Goal: Task Accomplishment & Management: Manage account settings

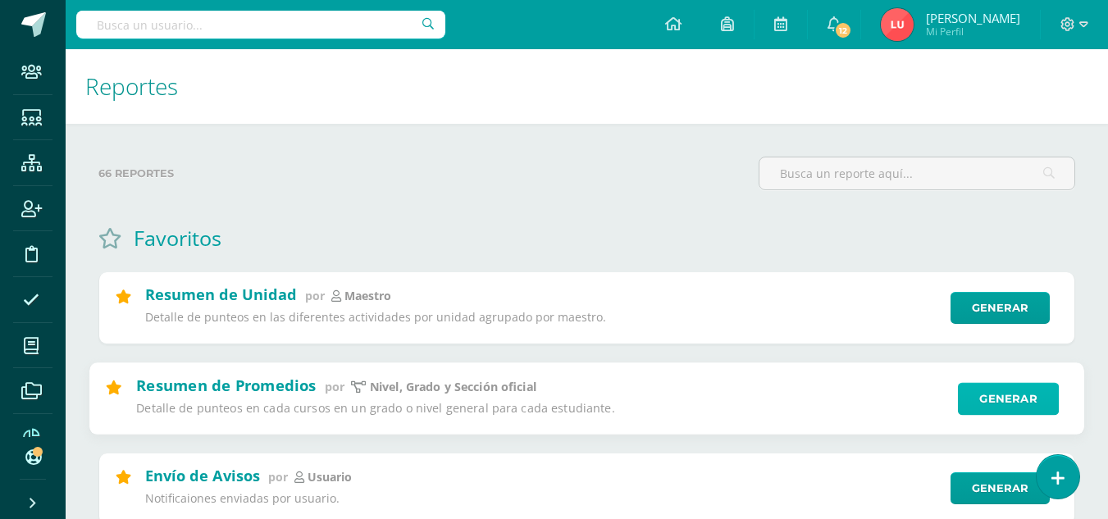
click at [1024, 396] on link "Generar" at bounding box center [1008, 398] width 101 height 33
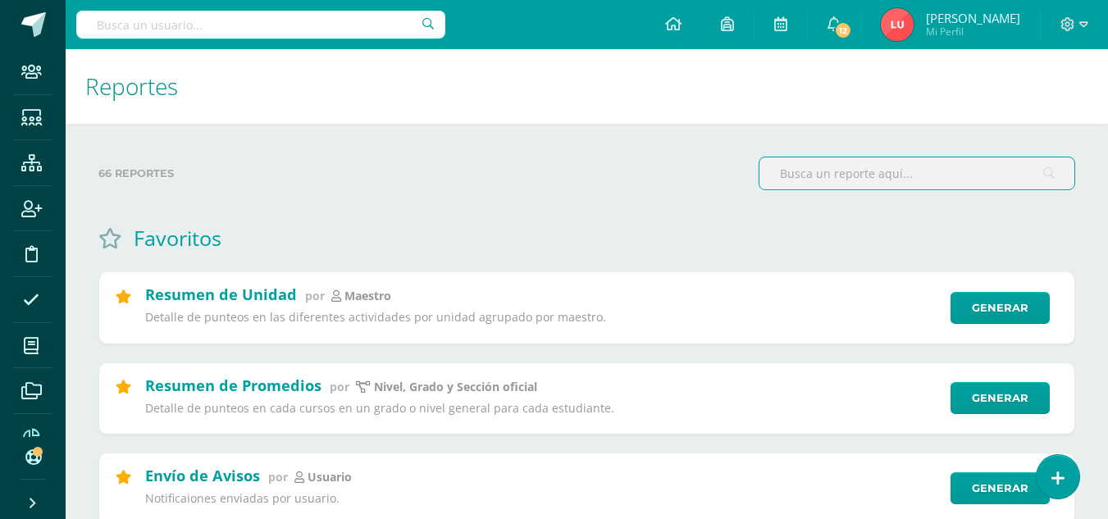
click at [819, 179] on input "text" at bounding box center [916, 173] width 315 height 32
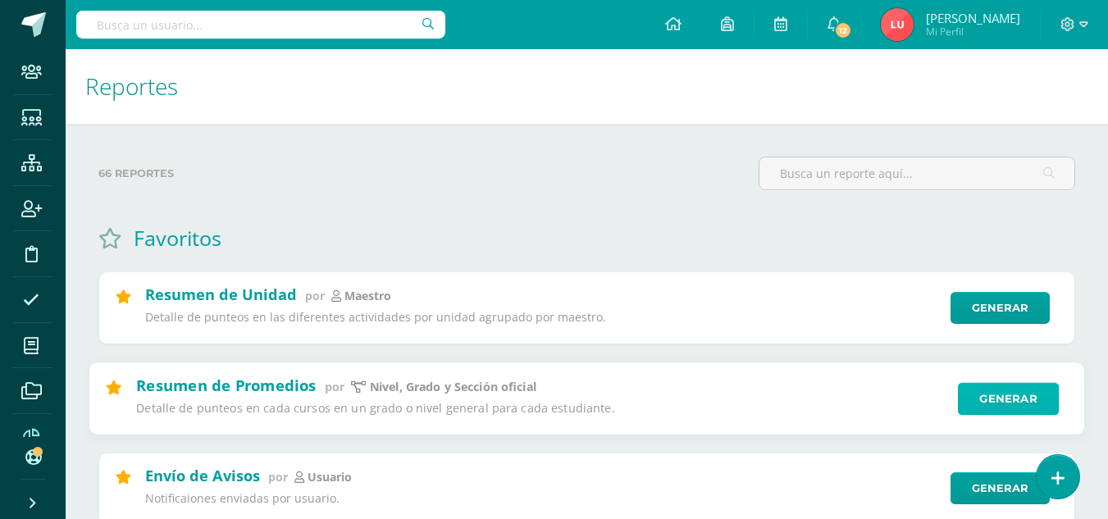
click at [976, 404] on link "Generar" at bounding box center [1008, 398] width 101 height 33
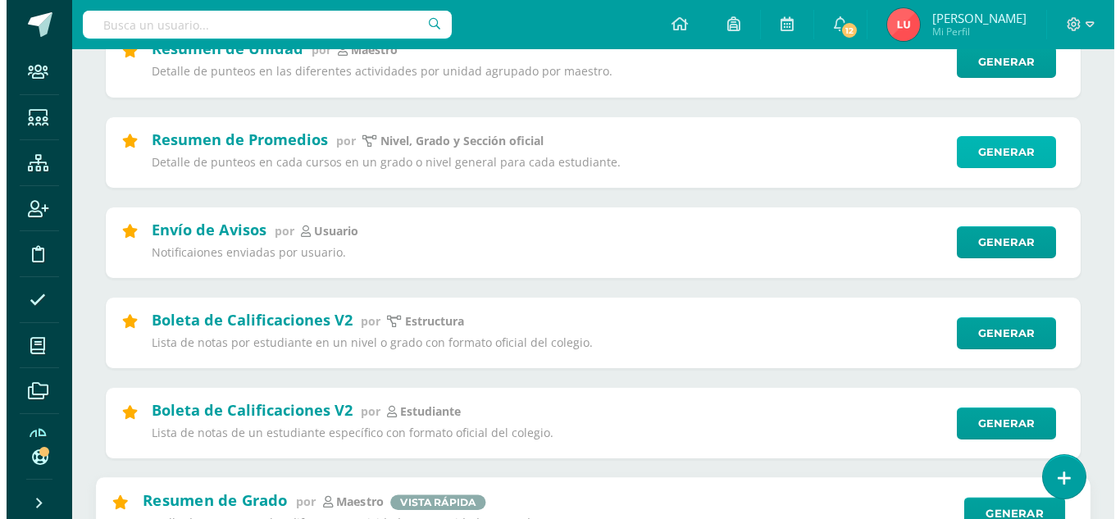
scroll to position [328, 0]
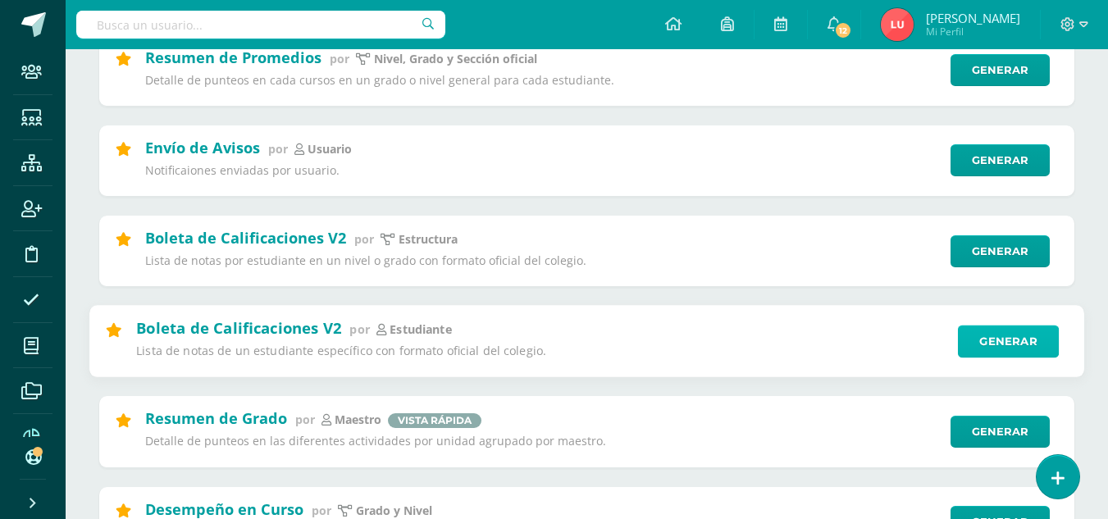
click at [1007, 349] on link "Generar" at bounding box center [1008, 341] width 101 height 33
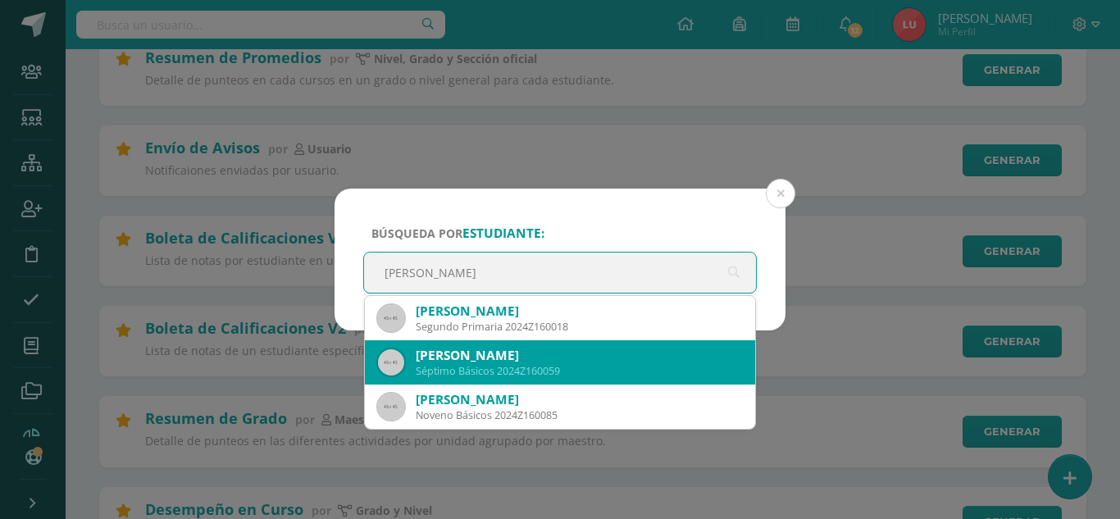
scroll to position [0, 0]
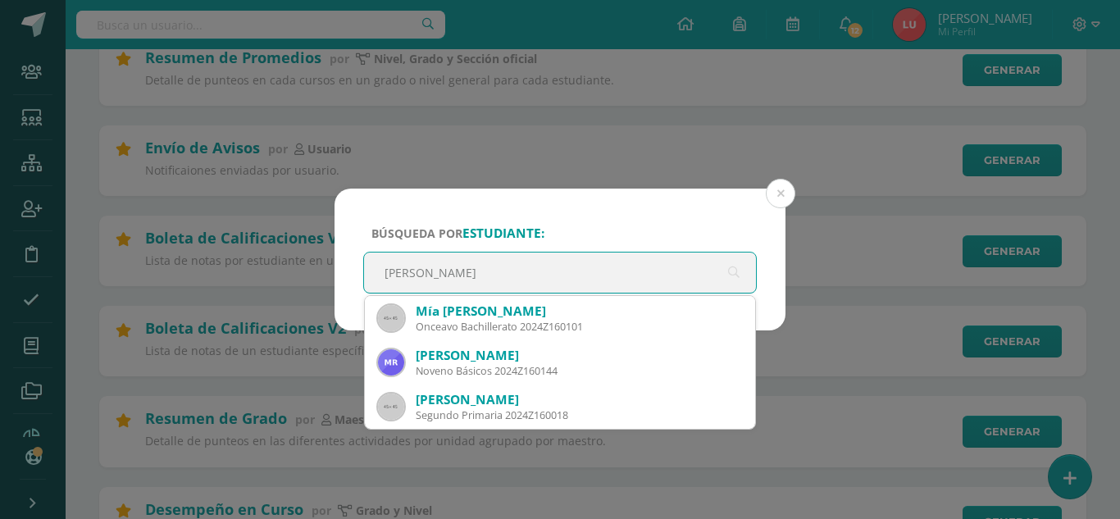
drag, startPoint x: 699, startPoint y: 331, endPoint x: 577, endPoint y: 275, distance: 134.3
click at [577, 275] on span "cifuentes cifuentes Mía Nicole Cifuentes García Onceavo Bachillerato 2024Z16010…" at bounding box center [560, 273] width 392 height 40
drag, startPoint x: 549, startPoint y: 271, endPoint x: 378, endPoint y: 271, distance: 170.6
click at [378, 271] on input "cifuentes" at bounding box center [560, 273] width 392 height 40
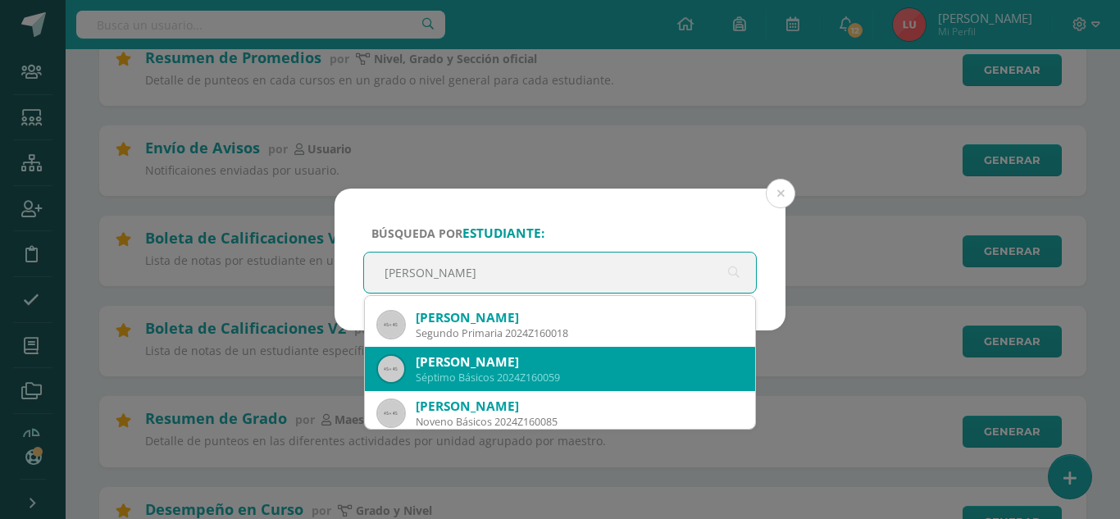
scroll to position [89, 0]
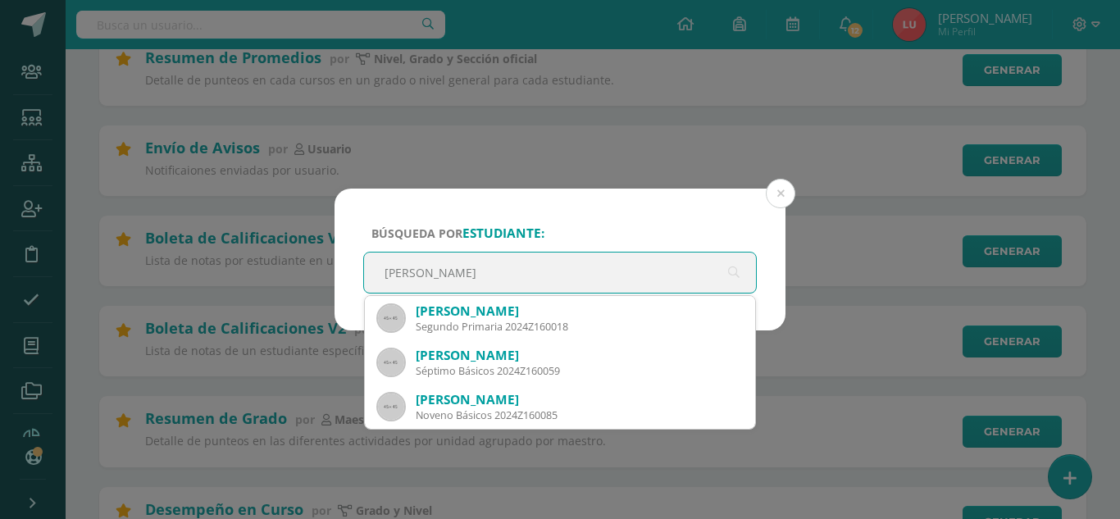
drag, startPoint x: 494, startPoint y: 268, endPoint x: 372, endPoint y: 279, distance: 122.7
click at [372, 279] on input "Cifuentes" at bounding box center [560, 273] width 392 height 40
type input "M"
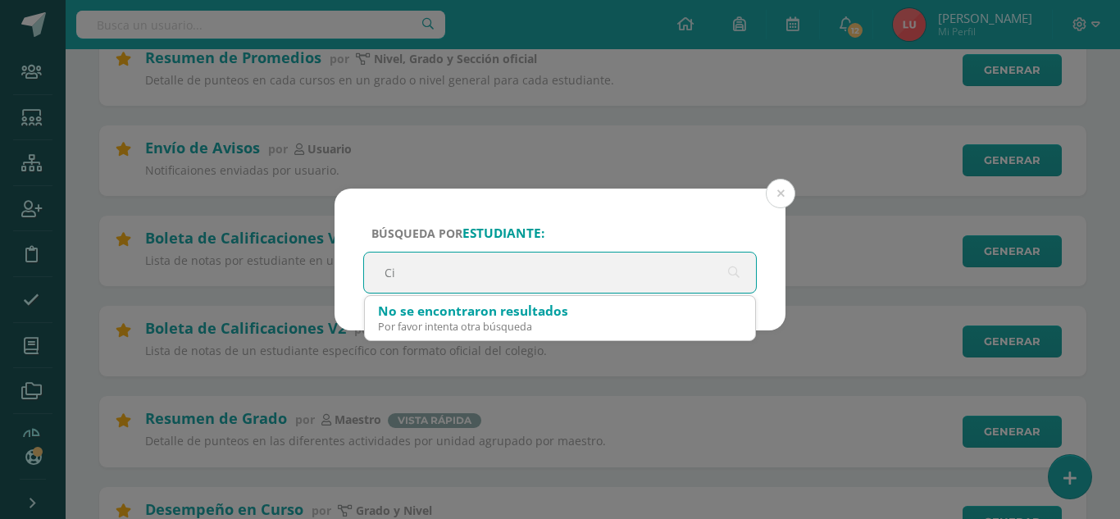
type input "C"
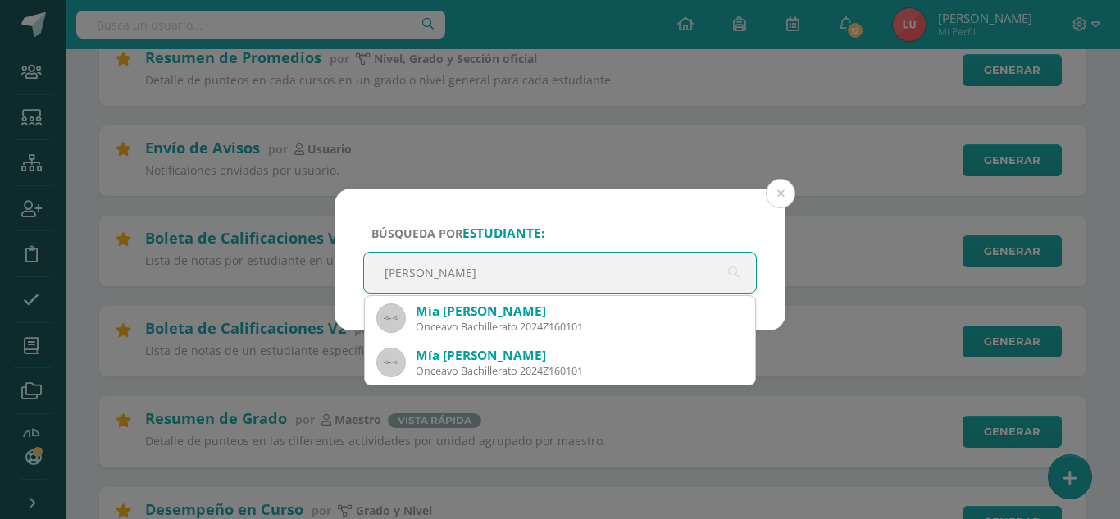
type input "mia cifuentes"
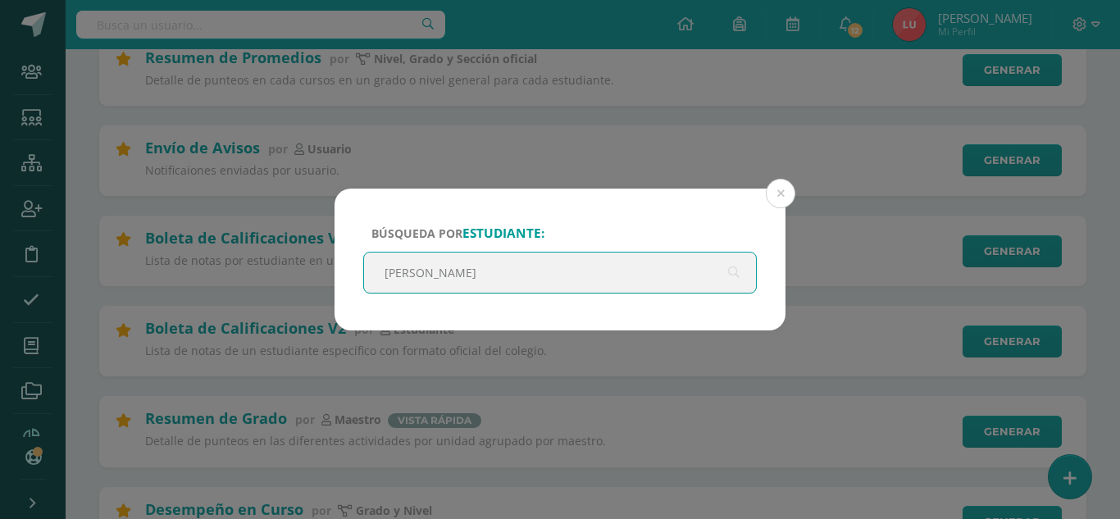
drag, startPoint x: 580, startPoint y: 273, endPoint x: 377, endPoint y: 272, distance: 202.6
click at [377, 272] on input "mia cifuentes" at bounding box center [560, 273] width 392 height 40
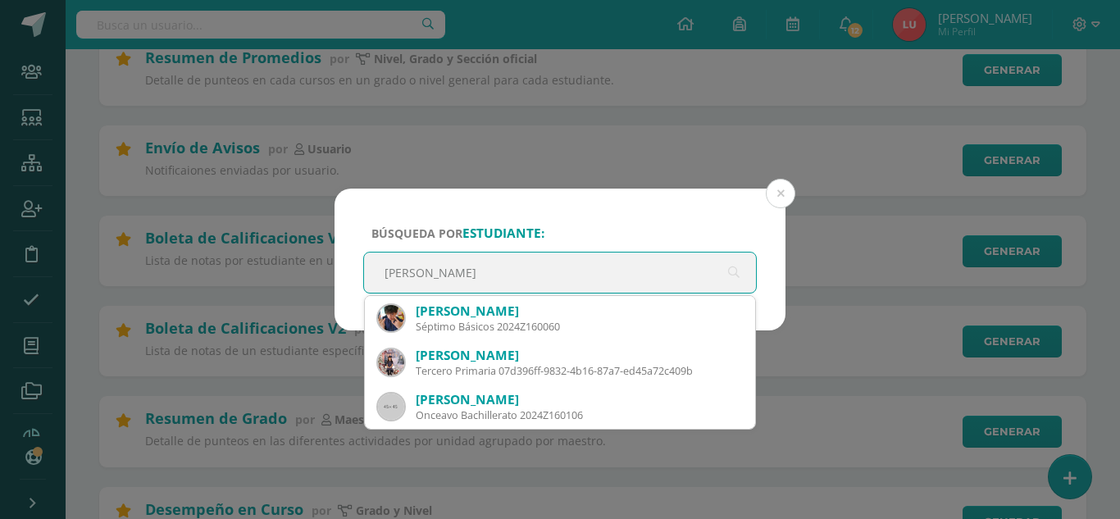
type input "lilian"
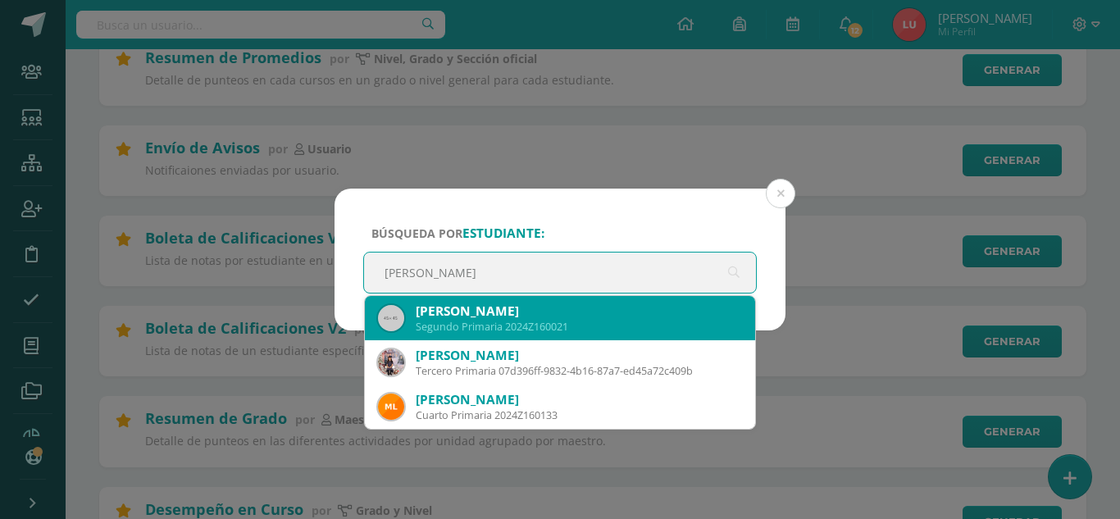
click at [486, 325] on div "Segundo Primaria 2024Z160021" at bounding box center [579, 327] width 326 height 14
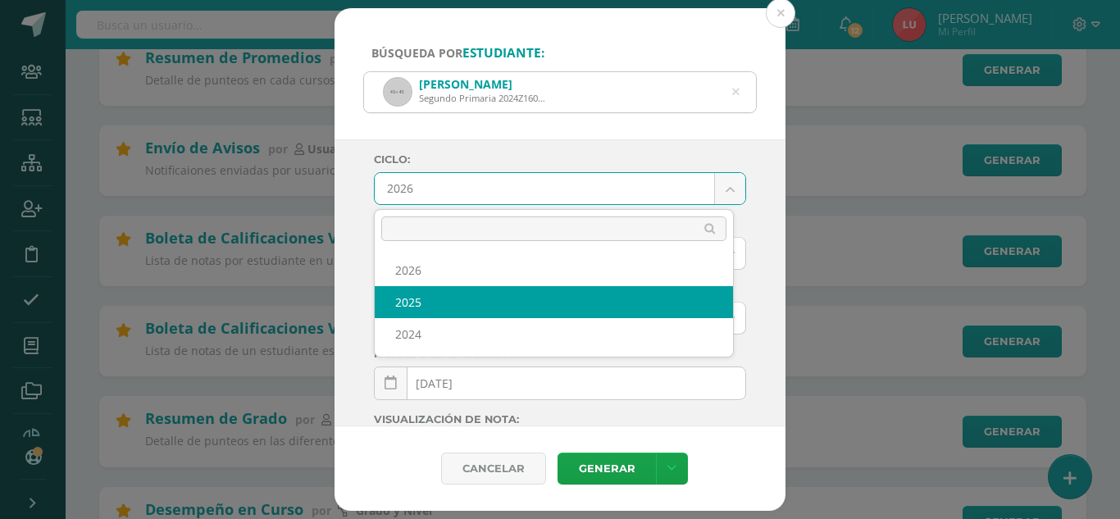
drag, startPoint x: 427, startPoint y: 284, endPoint x: 425, endPoint y: 296, distance: 12.5
select select "3"
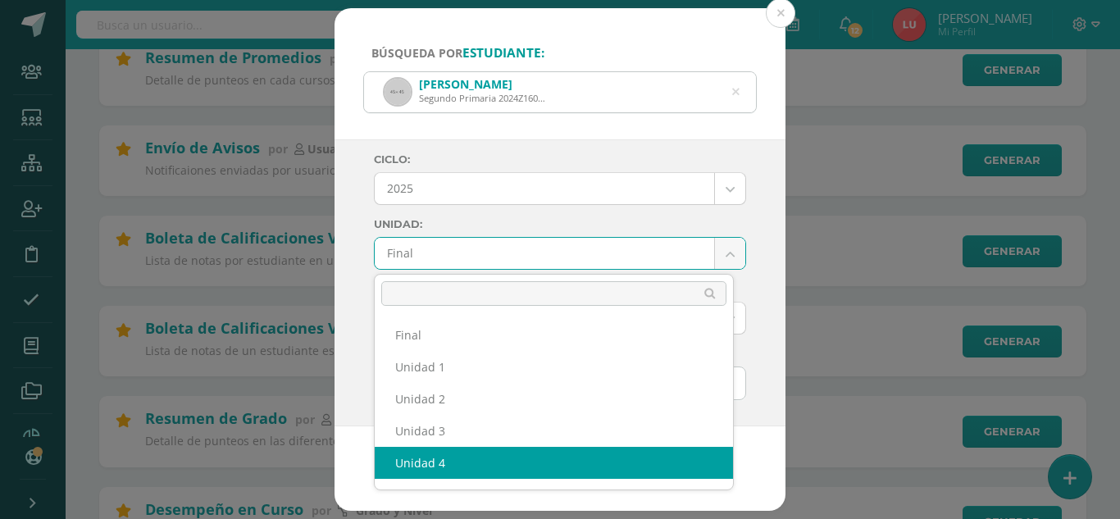
select select "Unidad 4"
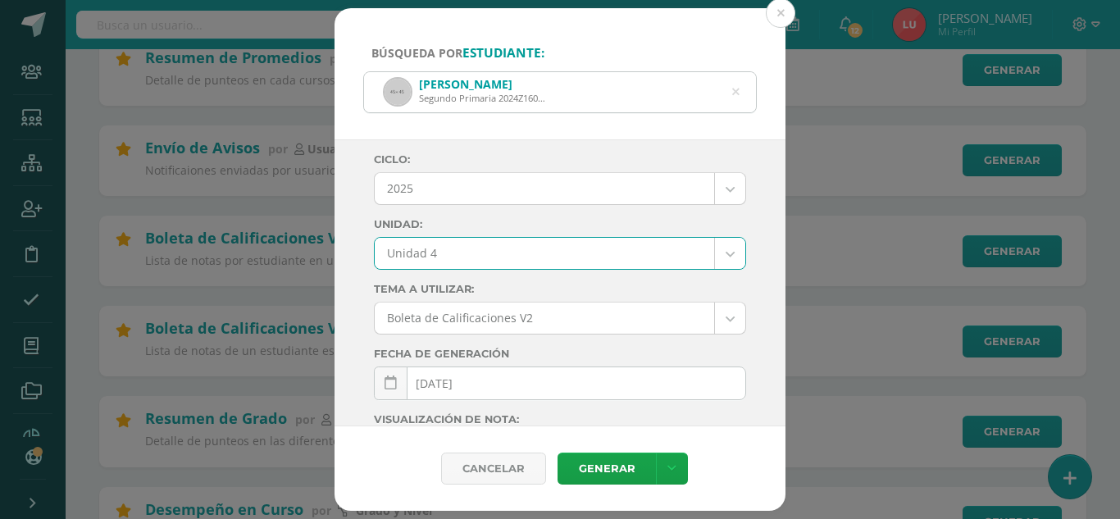
click at [356, 226] on div "Ciclo: 2025 2026 2025 2024 Unidad: Unidad 4 Final Unidad 1 Unidad 2 Unidad 3 Un…" at bounding box center [560, 283] width 451 height 288
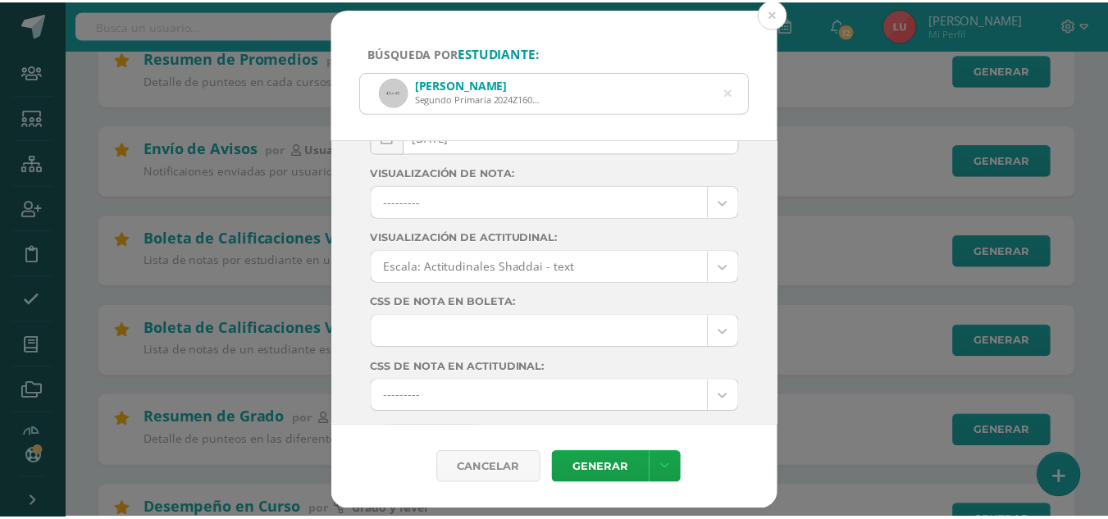
scroll to position [290, 0]
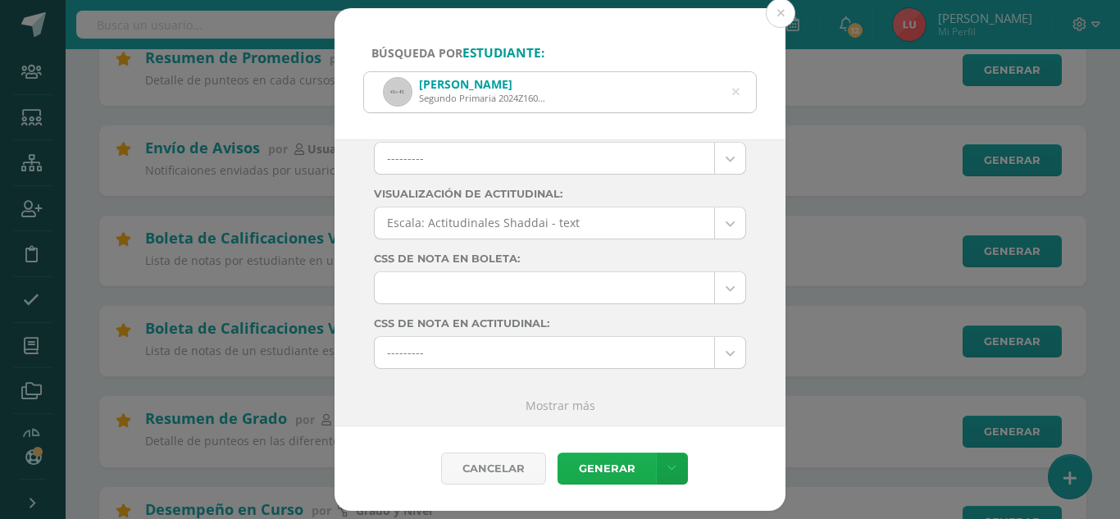
click at [637, 469] on link "Generar" at bounding box center [607, 469] width 98 height 32
click at [774, 17] on button at bounding box center [781, 13] width 30 height 30
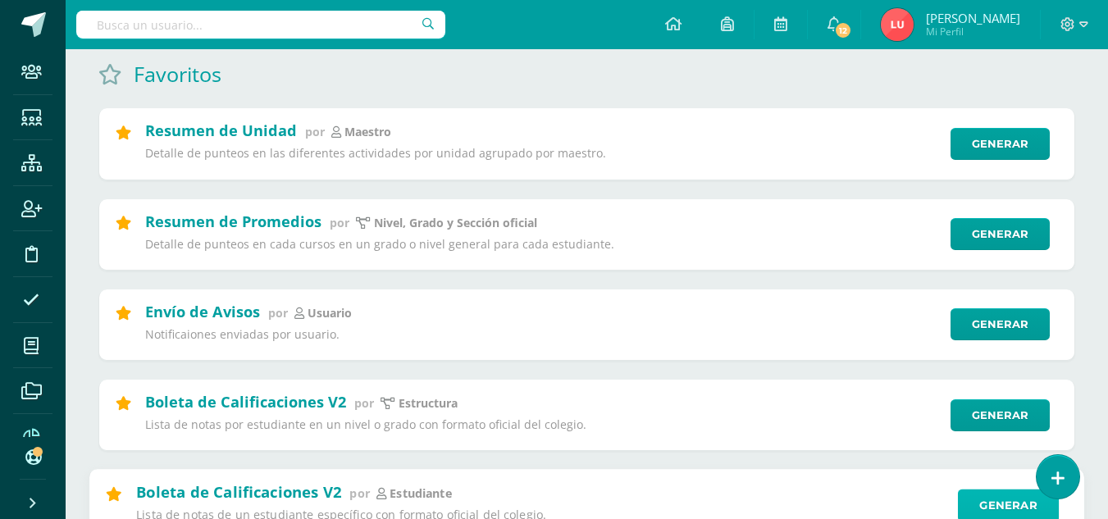
scroll to position [0, 0]
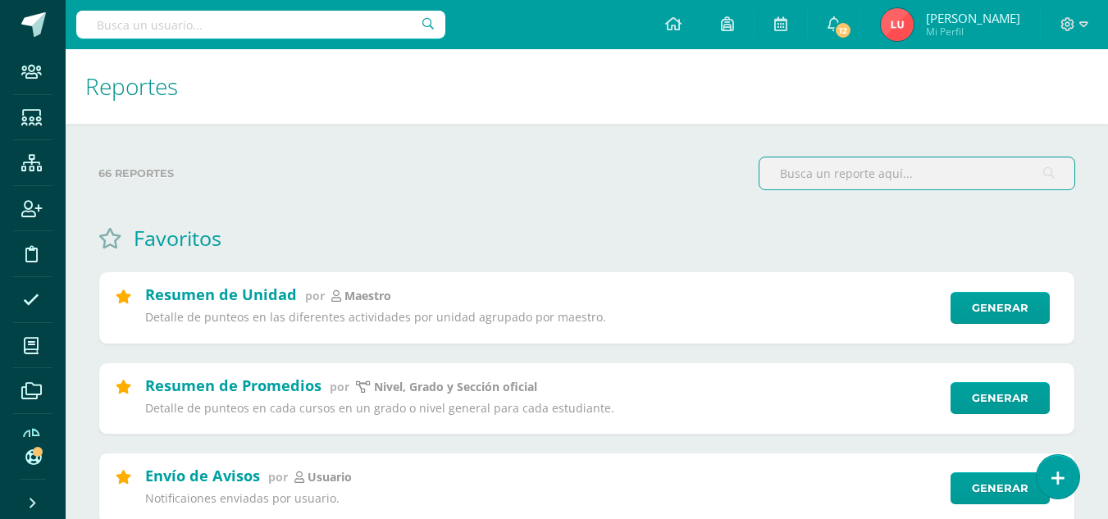
click at [882, 185] on input "text" at bounding box center [916, 173] width 315 height 32
drag, startPoint x: 843, startPoint y: 175, endPoint x: 741, endPoint y: 175, distance: 101.7
click at [741, 175] on div "66 reportes detalle" at bounding box center [587, 180] width 990 height 47
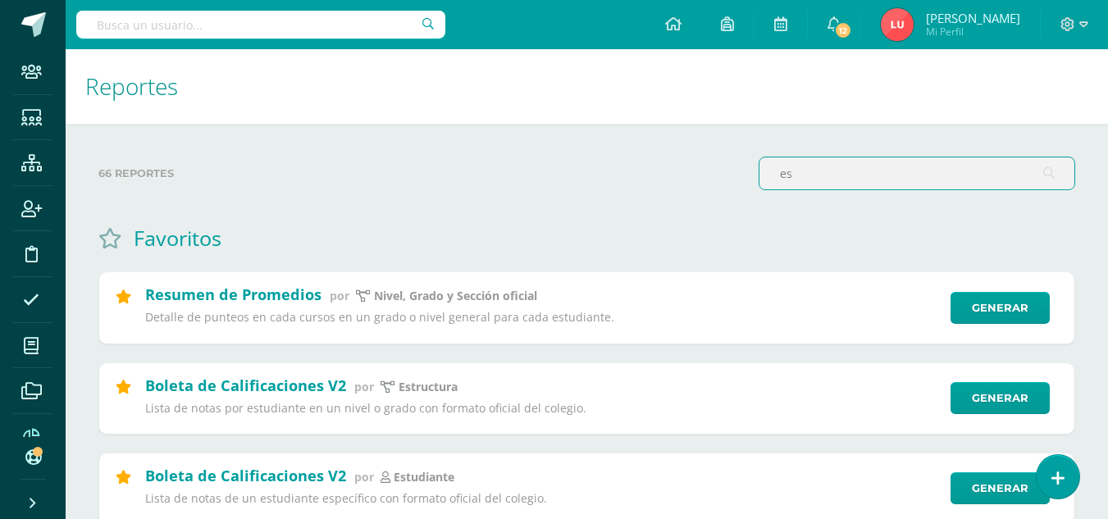
type input "e"
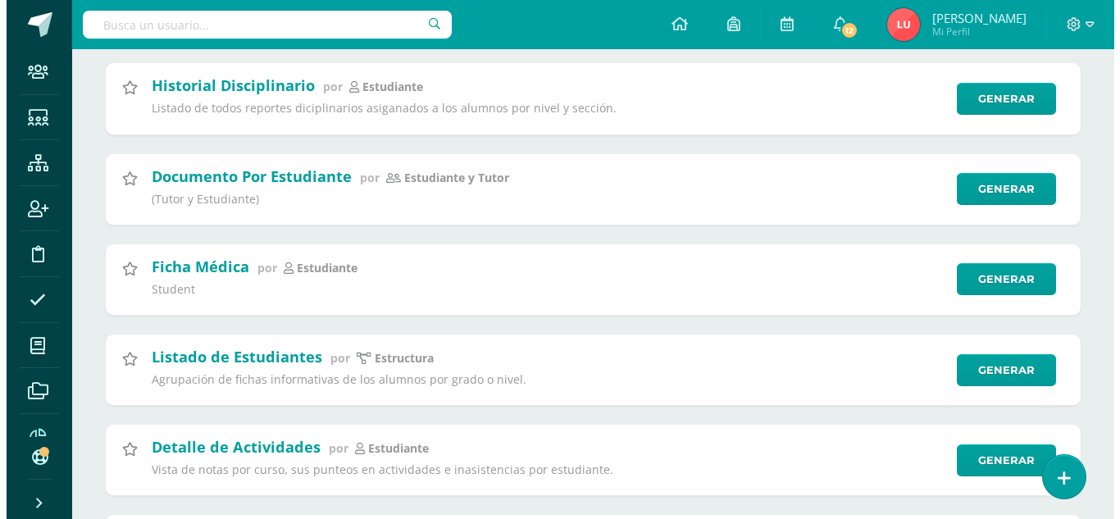
scroll to position [1968, 0]
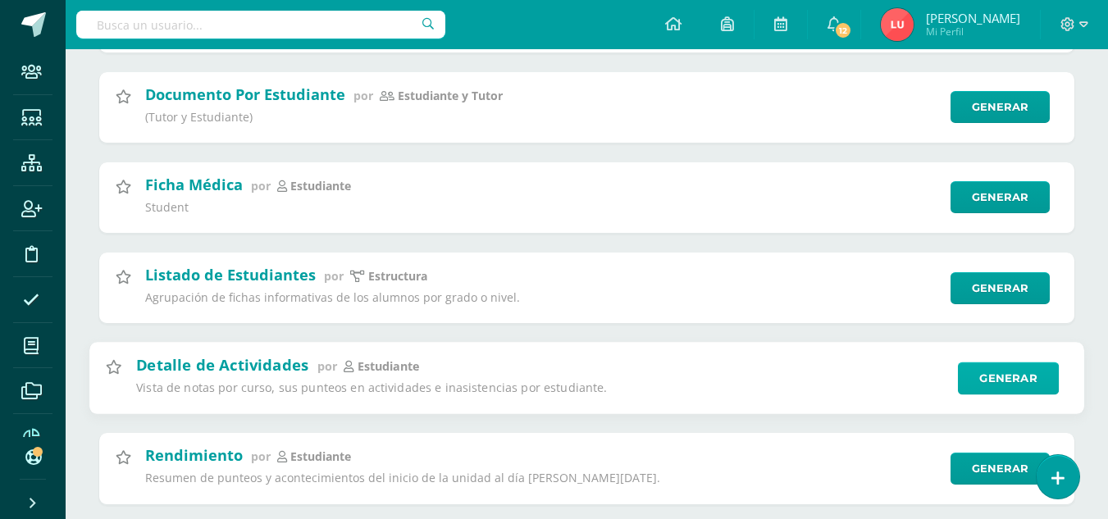
type input "estudiante"
click at [998, 375] on link "Generar" at bounding box center [1008, 378] width 101 height 33
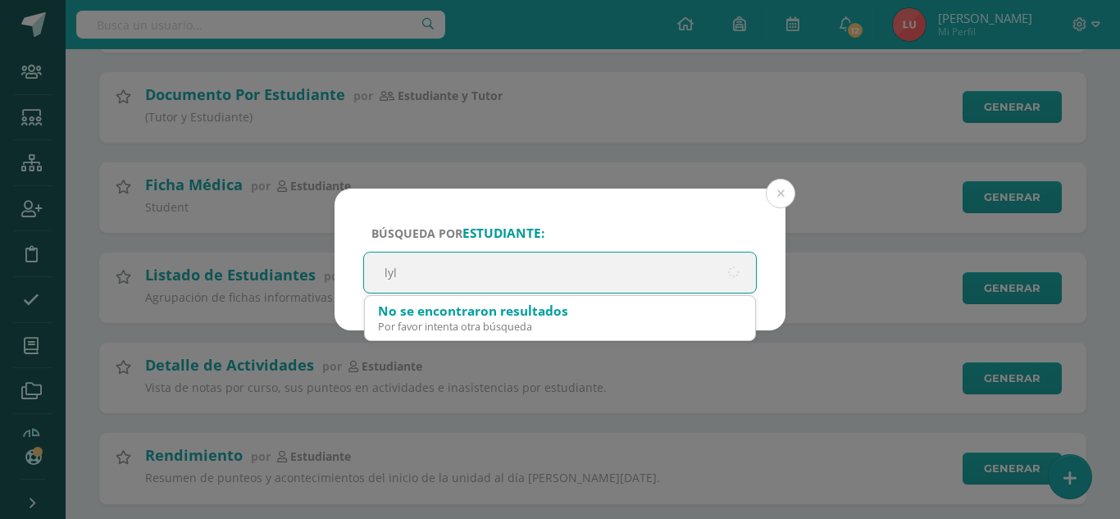
type input "lyli"
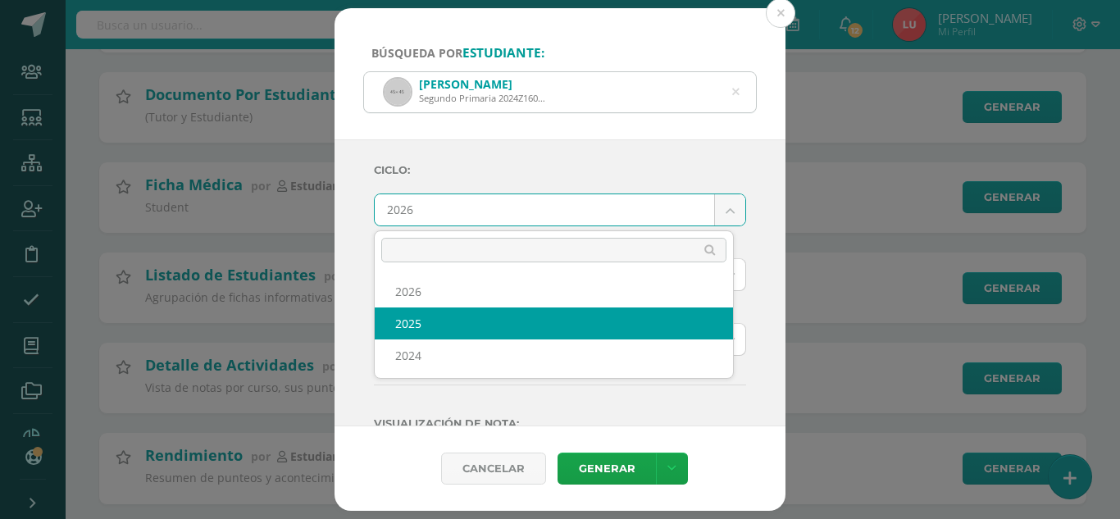
select select "3"
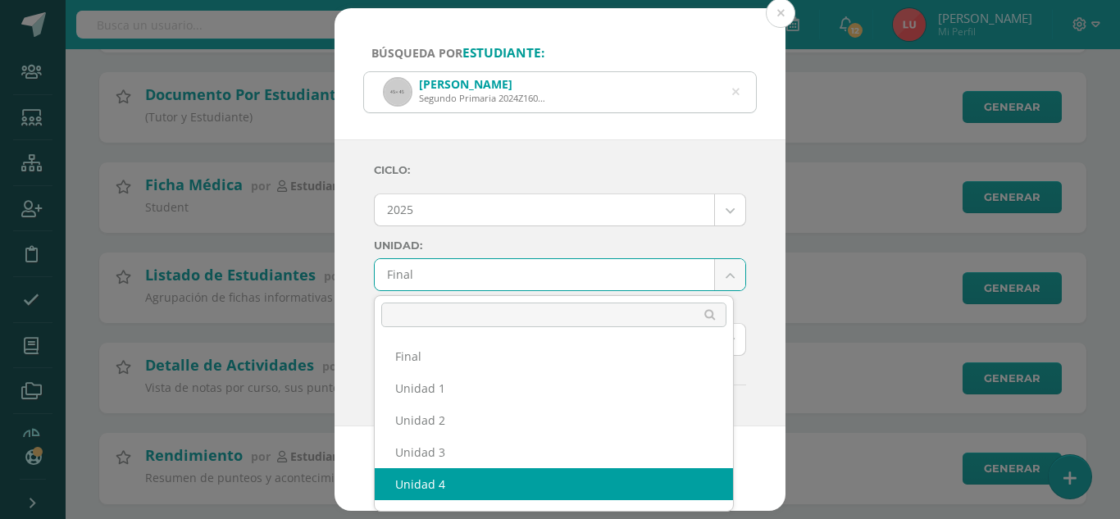
select select "Unidad 4"
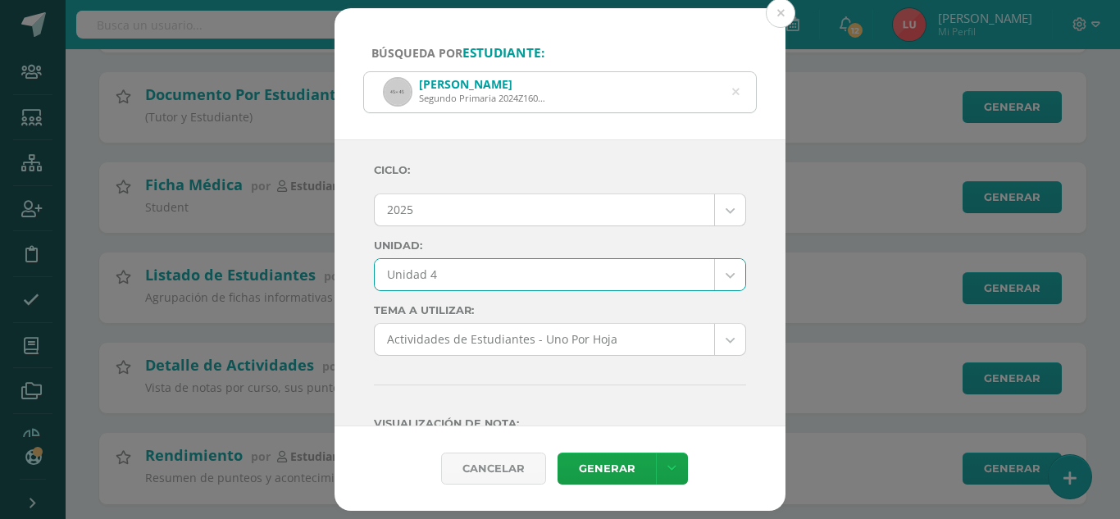
click at [350, 280] on div "Ciclo: 2025 2026 2025 2024 Unidad: Unidad 4 Final Unidad 1 Unidad 2 Unidad 3 Un…" at bounding box center [560, 283] width 451 height 288
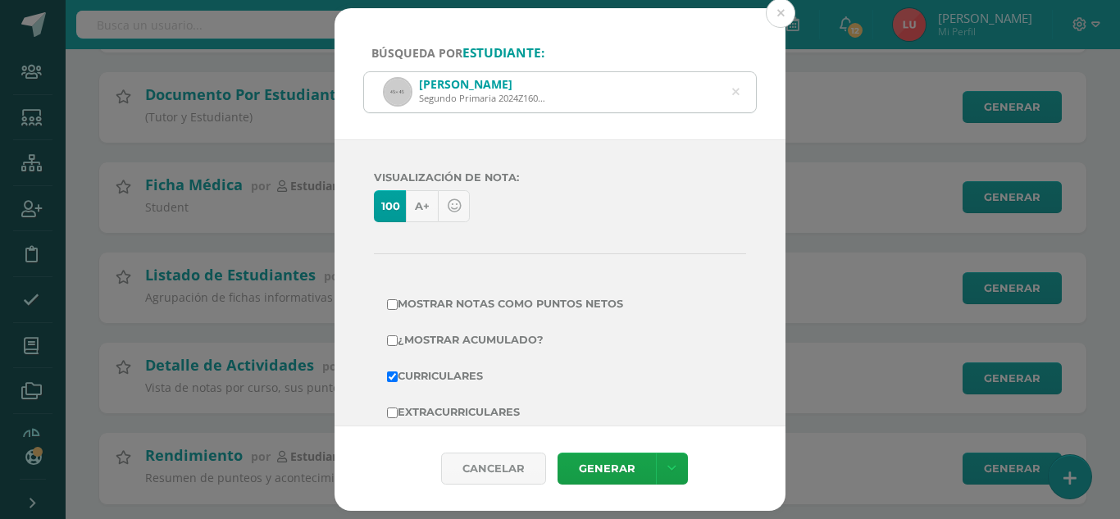
scroll to position [276, 0]
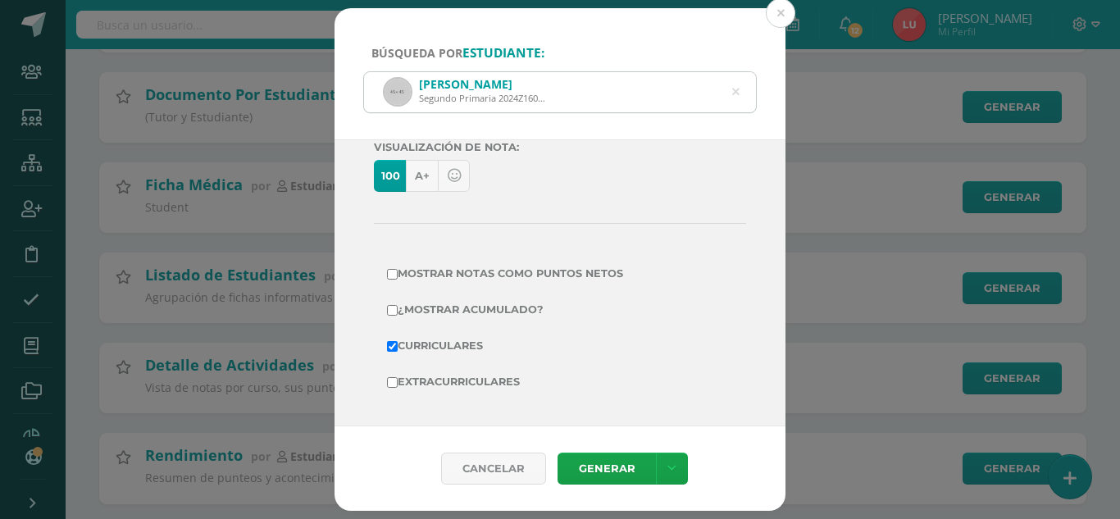
click at [470, 266] on label "Mostrar Notas Como Puntos Netos" at bounding box center [560, 273] width 346 height 23
click at [398, 269] on input "Mostrar Notas Como Puntos Netos" at bounding box center [392, 274] width 11 height 11
checkbox input "true"
click at [590, 454] on link "Generar" at bounding box center [607, 469] width 98 height 32
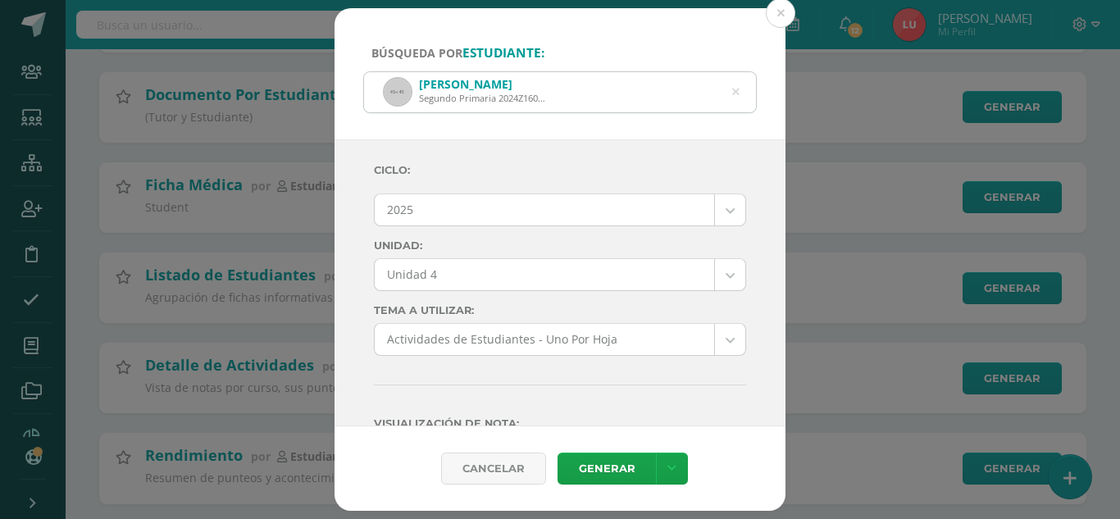
click at [600, 472] on link "Generar" at bounding box center [607, 469] width 98 height 32
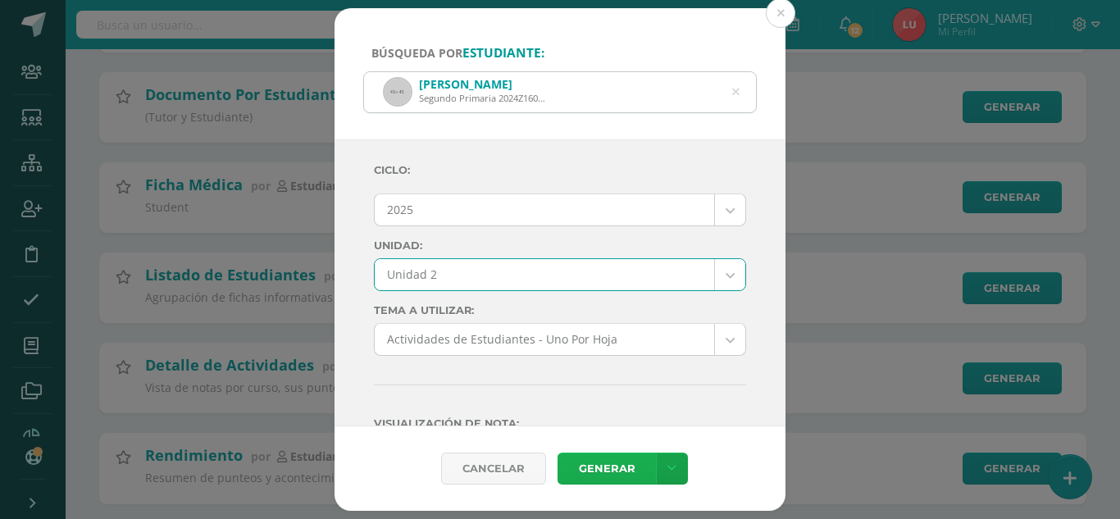
click at [597, 462] on link "Generar" at bounding box center [607, 469] width 98 height 32
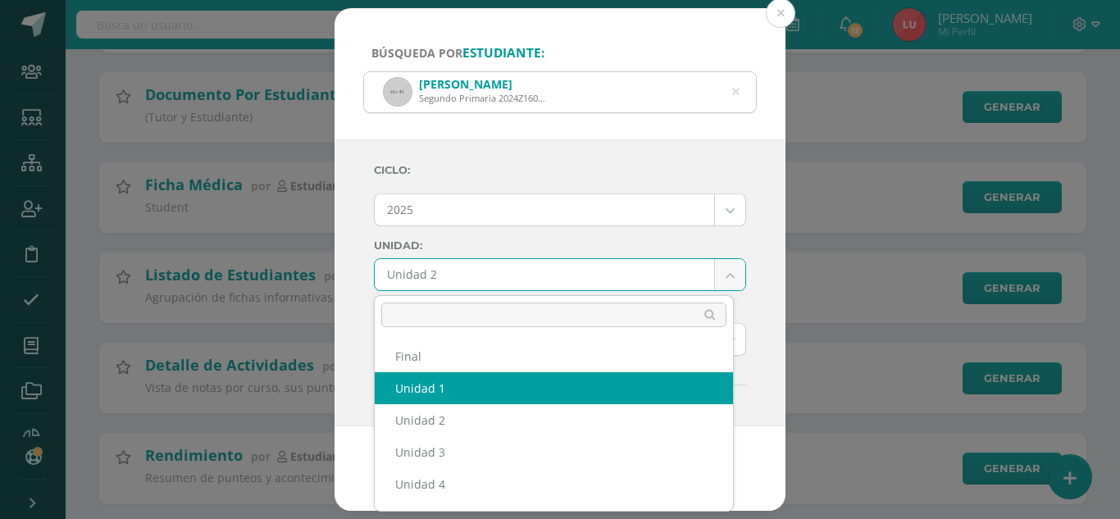
select select "Unidad 1"
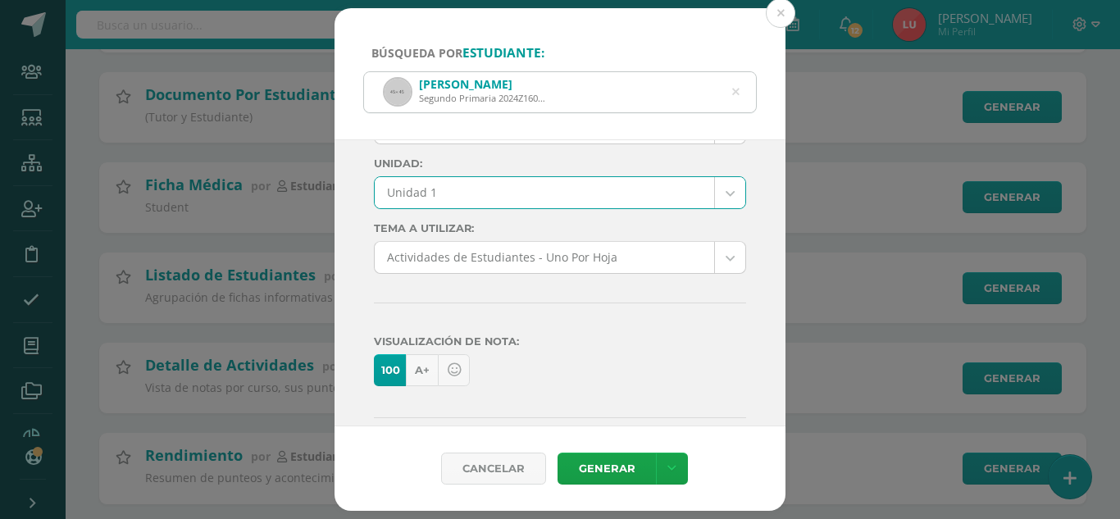
scroll to position [164, 0]
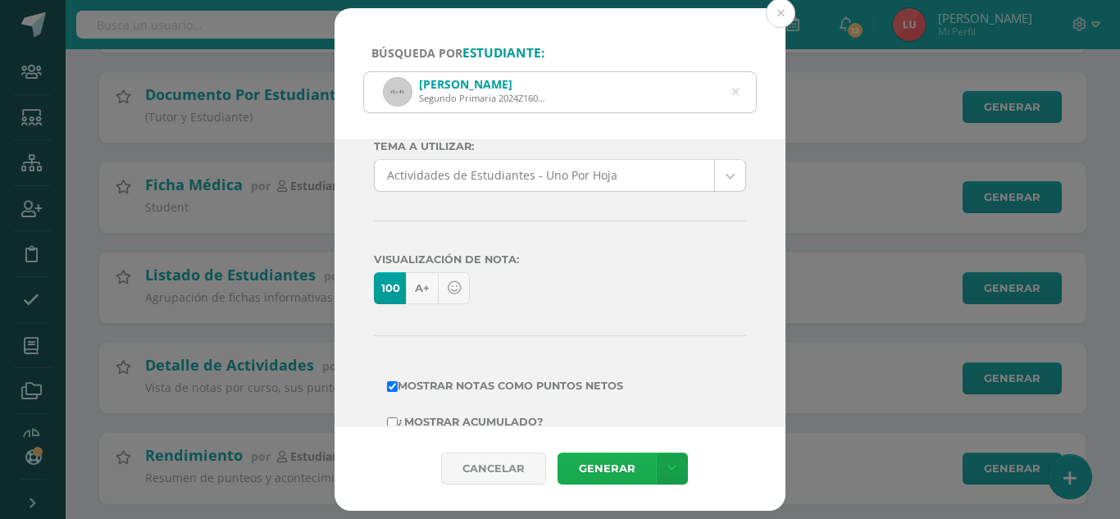
click at [592, 468] on link "Generar" at bounding box center [607, 469] width 98 height 32
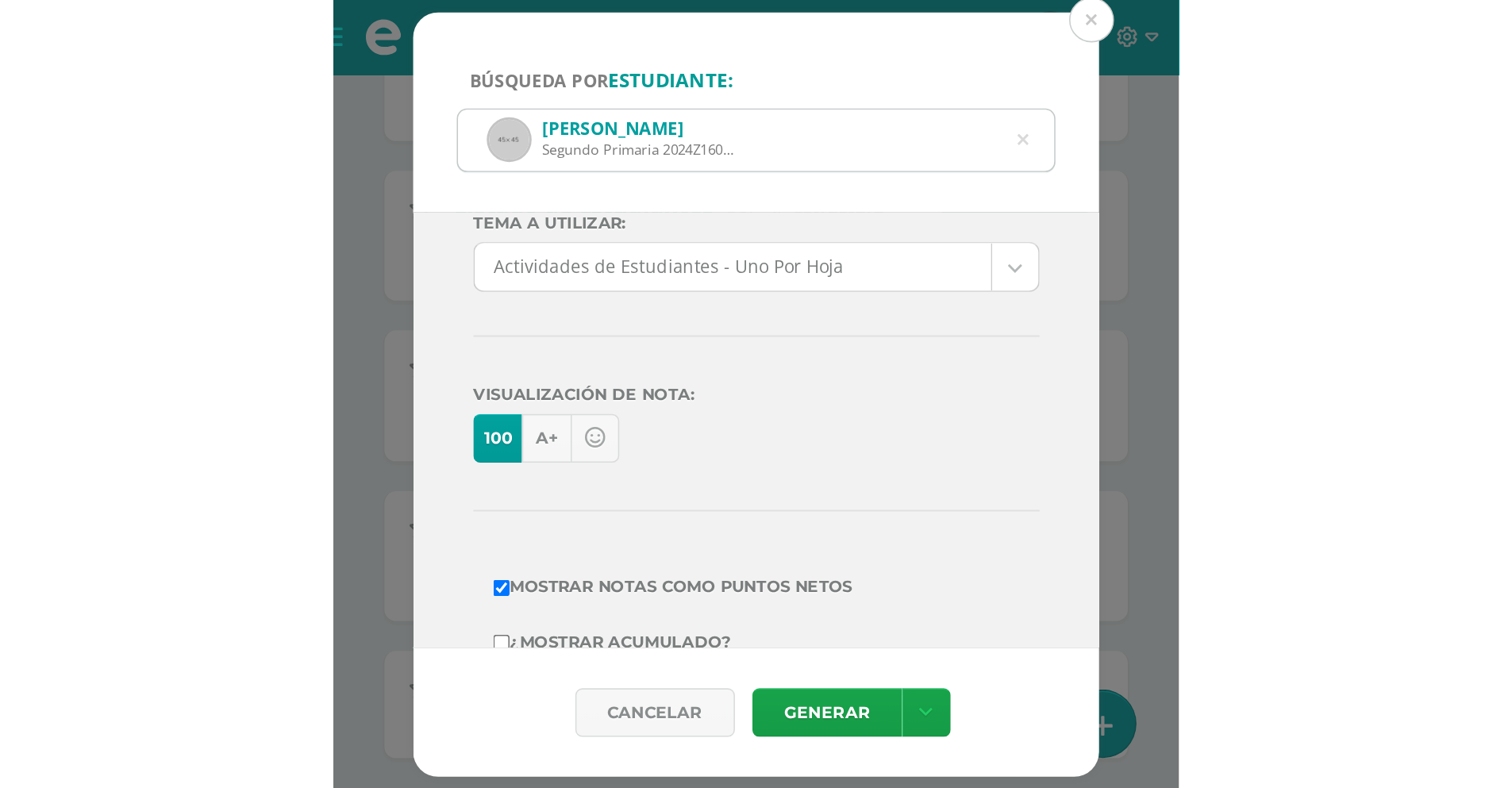
scroll to position [125, 0]
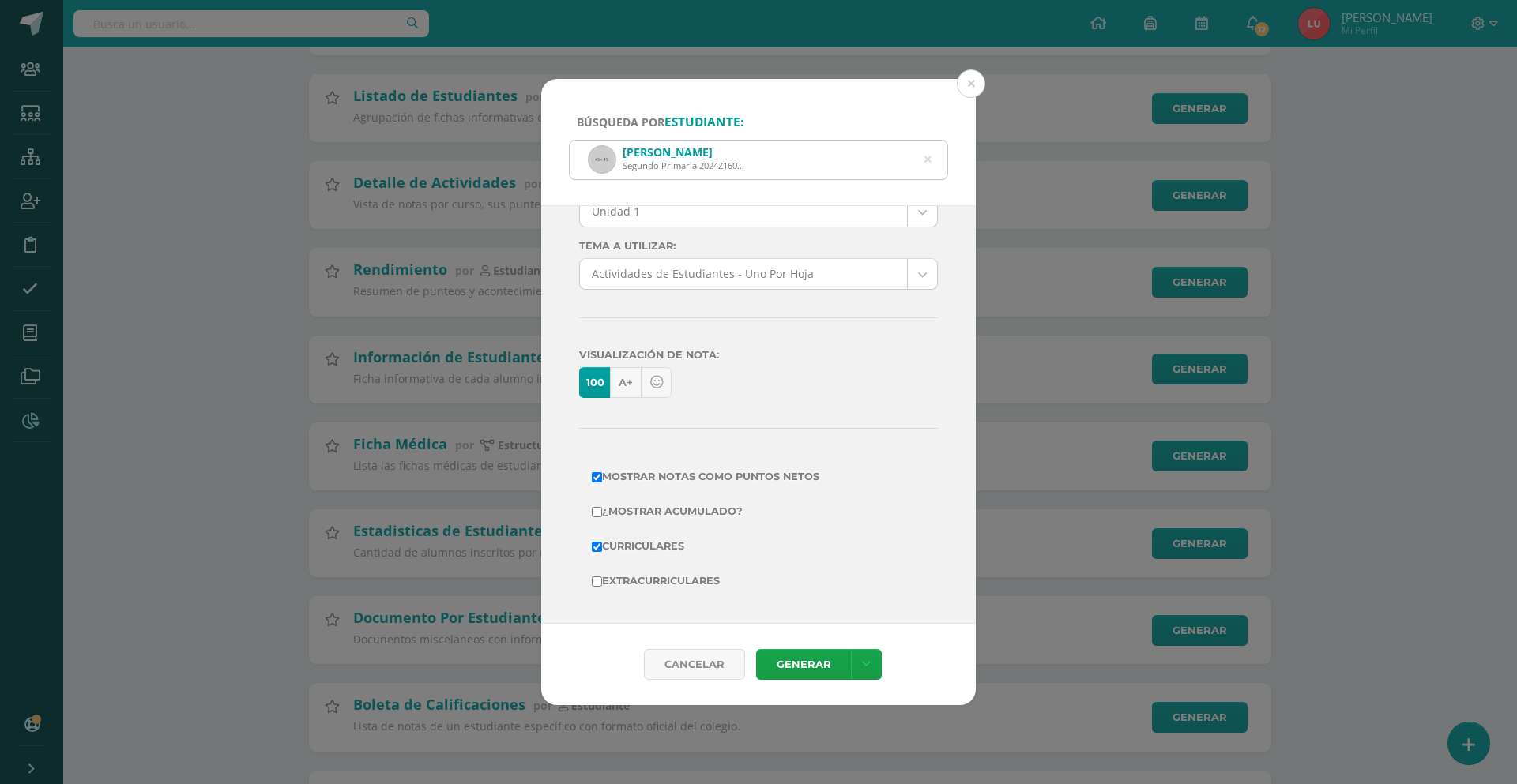
click at [219, 150] on div "Búsqueda por estudiante: Lyliana Pérez García Segundo Primaria 2024Z160021 lyli…" at bounding box center [759, 392] width 1504 height 627
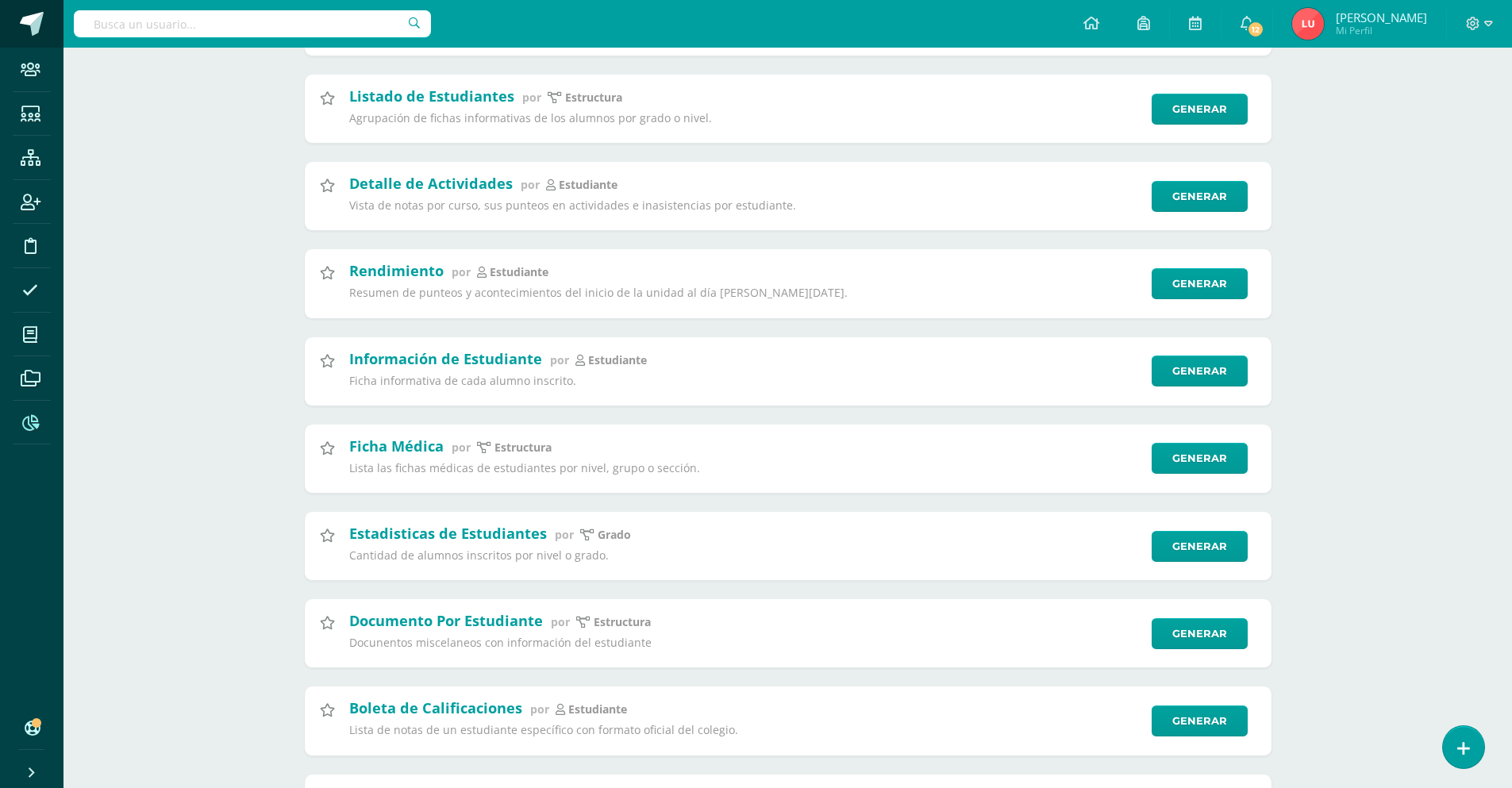
click at [48, 25] on link at bounding box center [32, 23] width 64 height 47
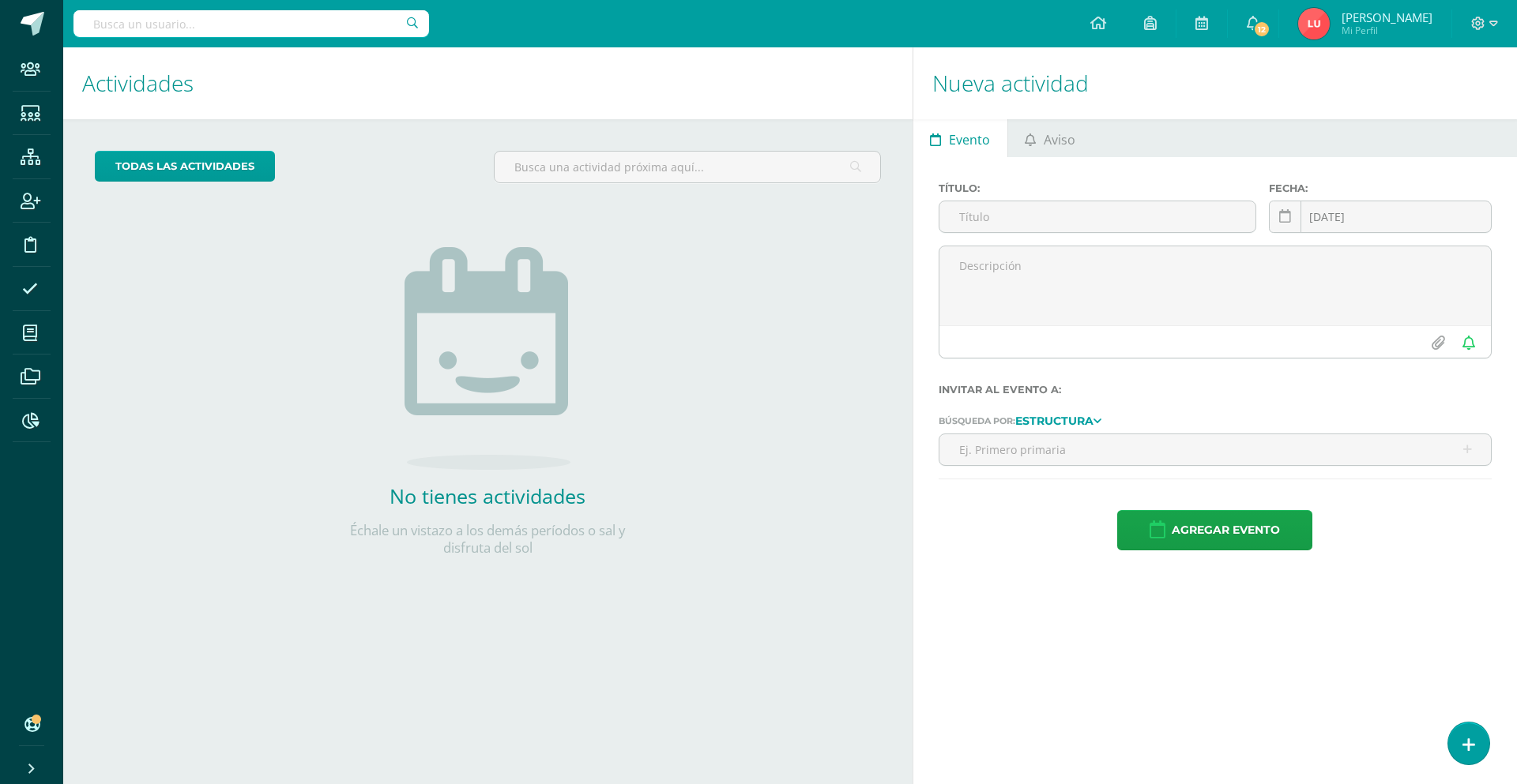
click at [189, 33] on input "text" at bounding box center [250, 24] width 355 height 27
type input "lyli"
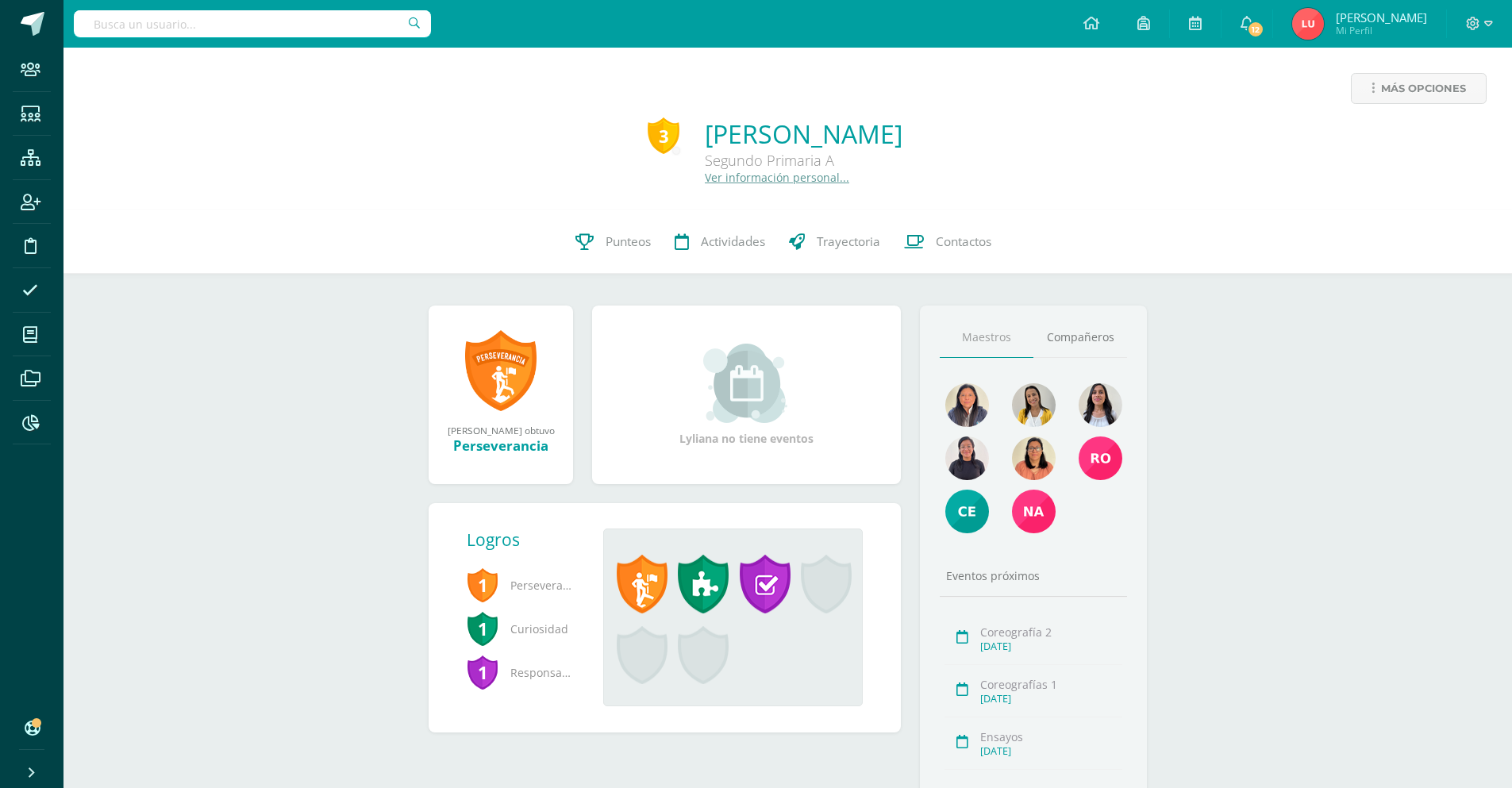
click at [257, 28] on input "text" at bounding box center [252, 24] width 357 height 27
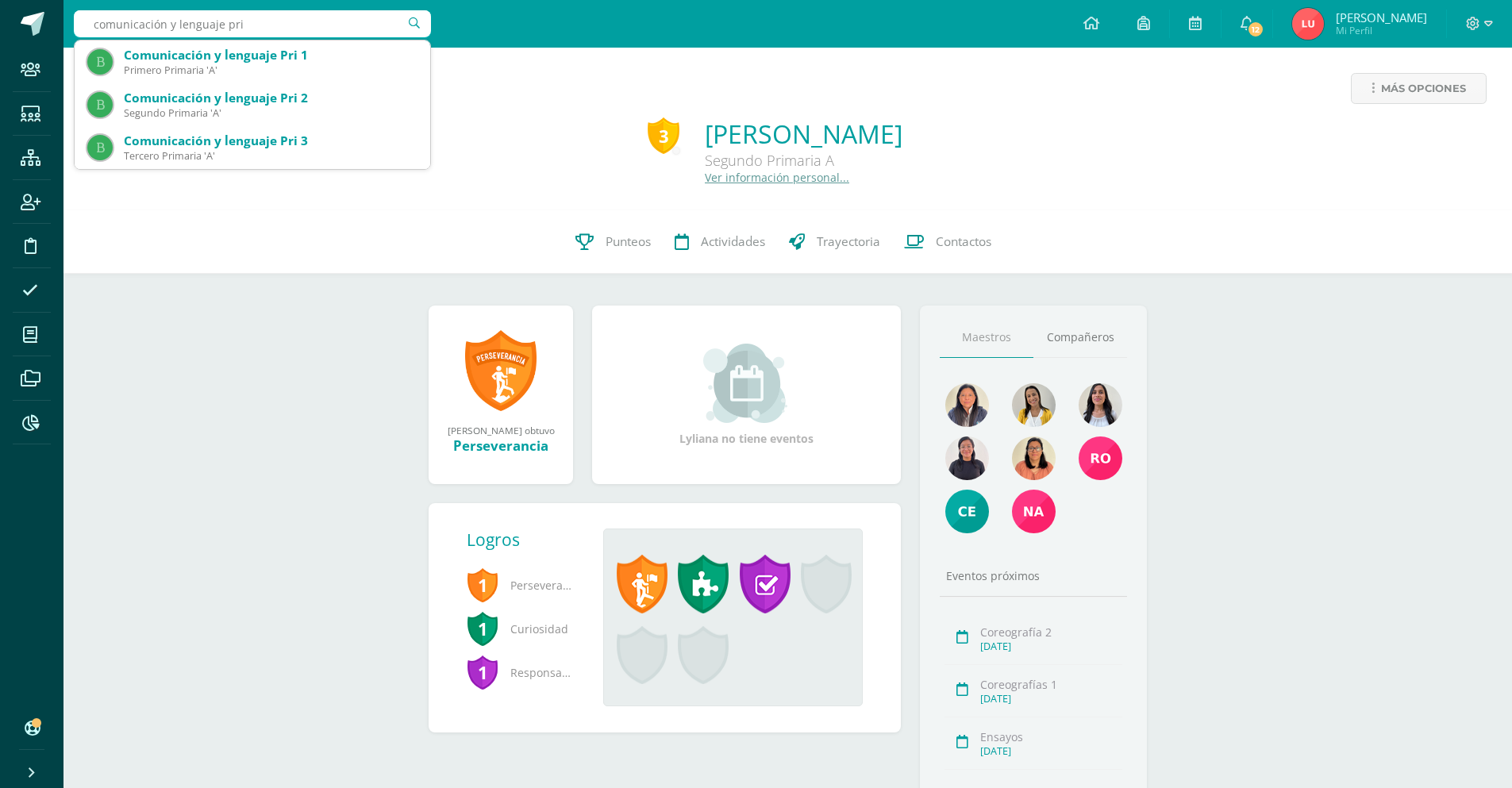
type input "comunicación y lenguaje pri 2"
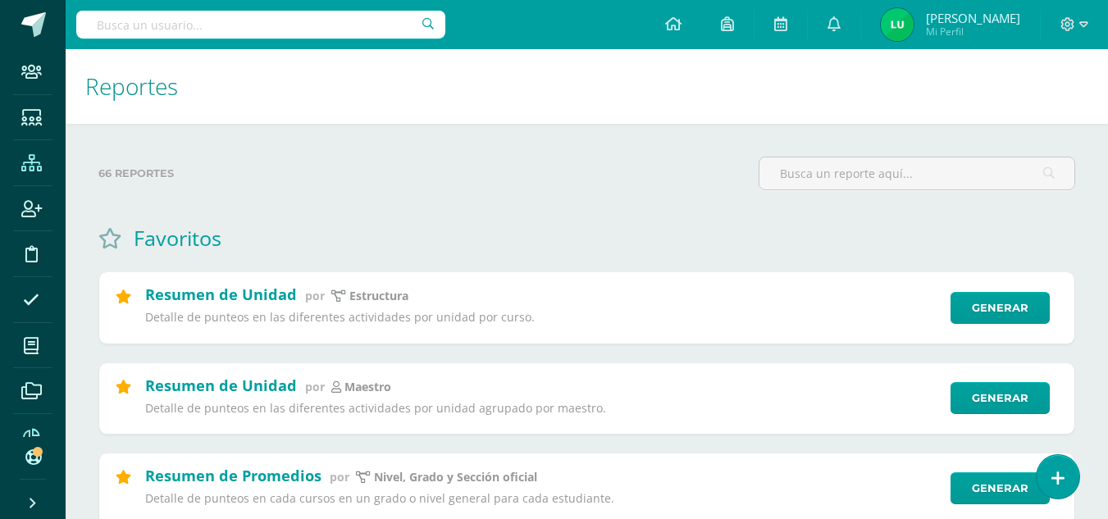
click at [39, 162] on icon at bounding box center [31, 163] width 21 height 16
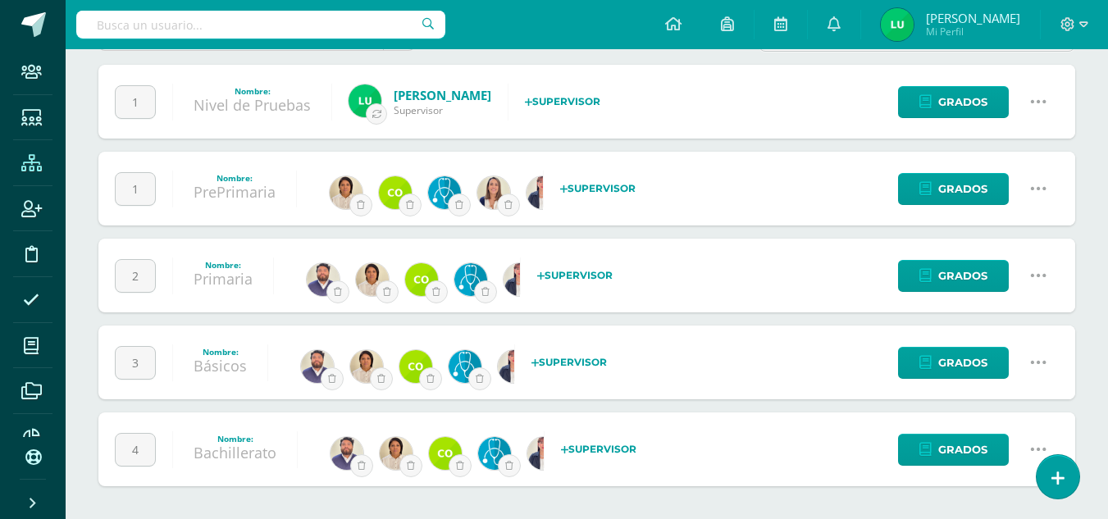
click at [214, 448] on link "Bachillerato" at bounding box center [235, 453] width 83 height 20
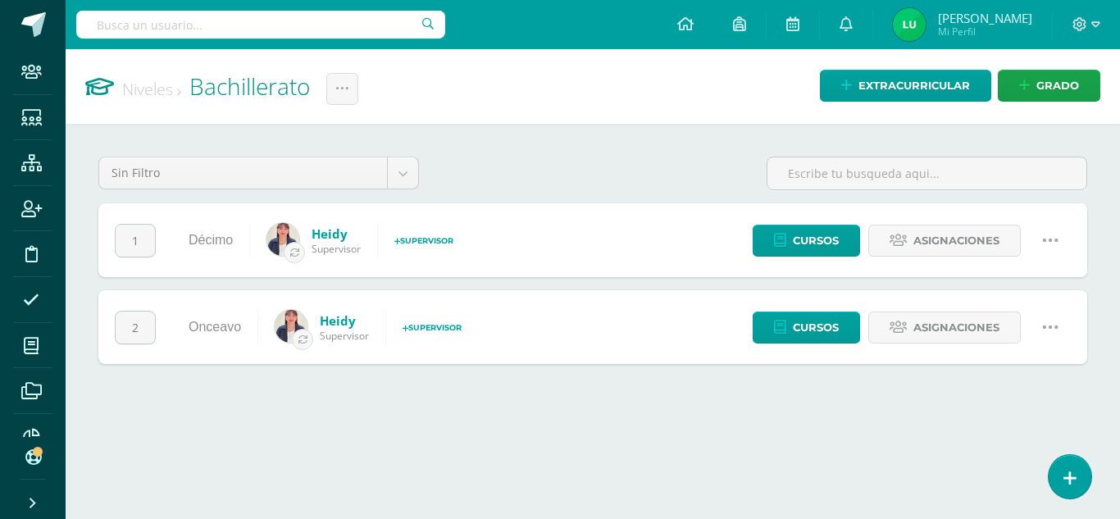
click at [200, 335] on div "Onceavo" at bounding box center [214, 327] width 85 height 74
click at [207, 324] on link "Onceavo" at bounding box center [215, 327] width 52 height 14
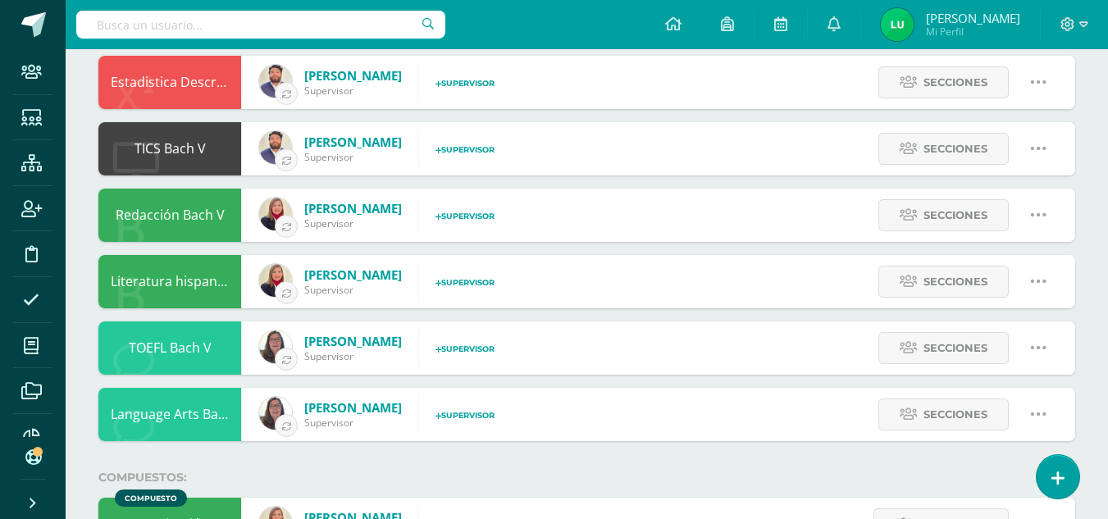
scroll to position [800, 0]
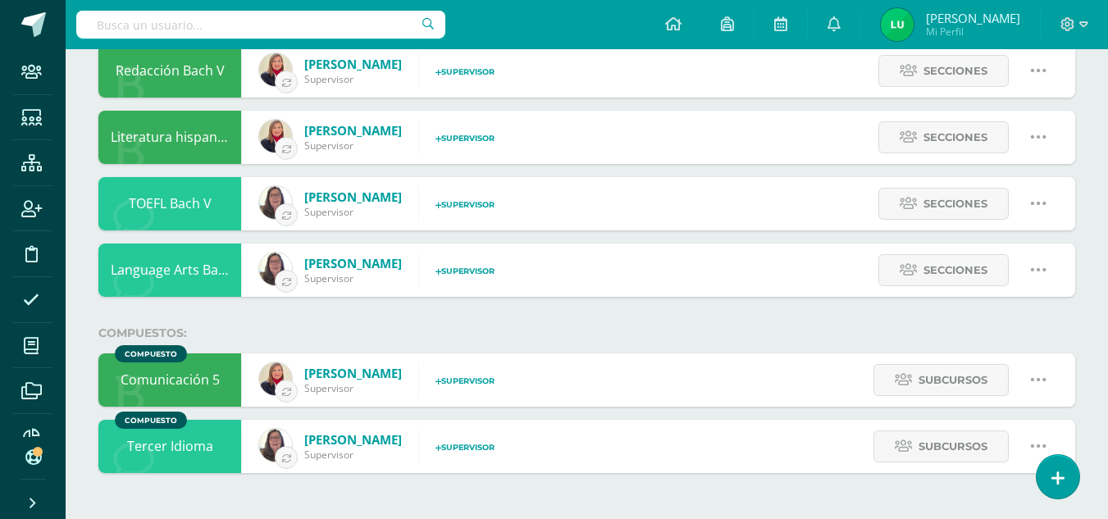
click at [1037, 442] on icon at bounding box center [1038, 446] width 18 height 18
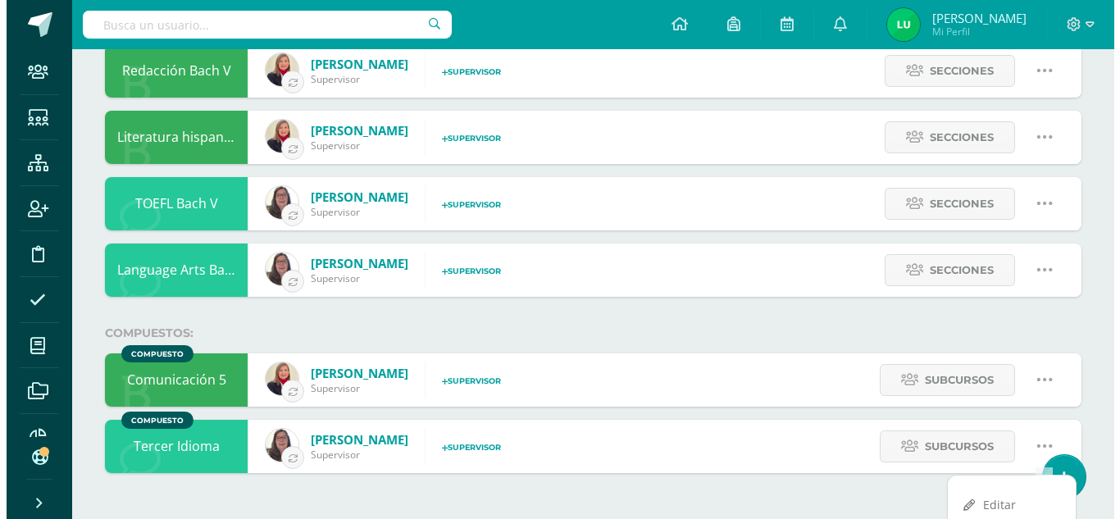
scroll to position [867, 0]
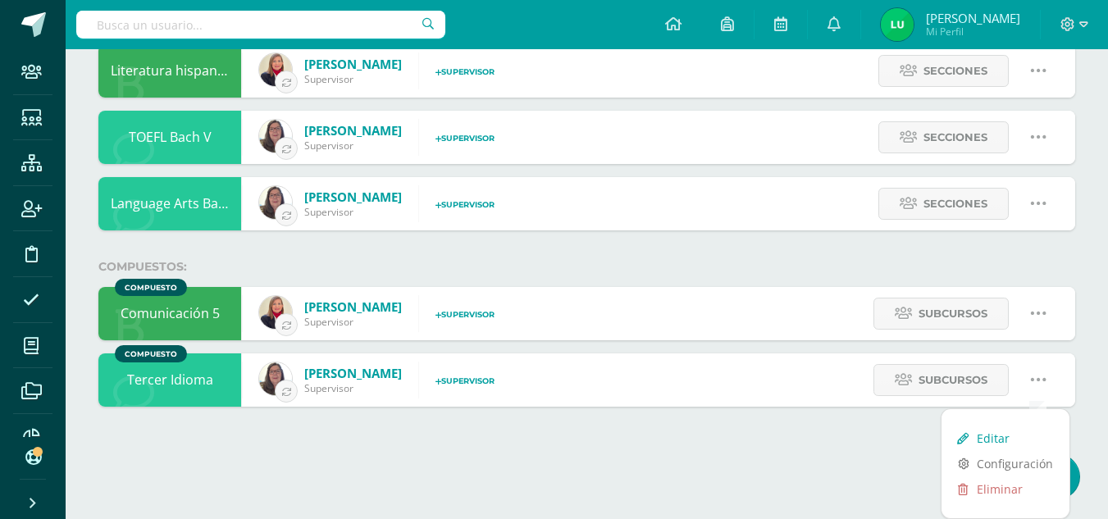
click at [998, 440] on link "Editar" at bounding box center [1006, 438] width 128 height 25
type input "Tercer Idioma"
type input "None"
type input "Tercer Idioma"
type input "22,897"
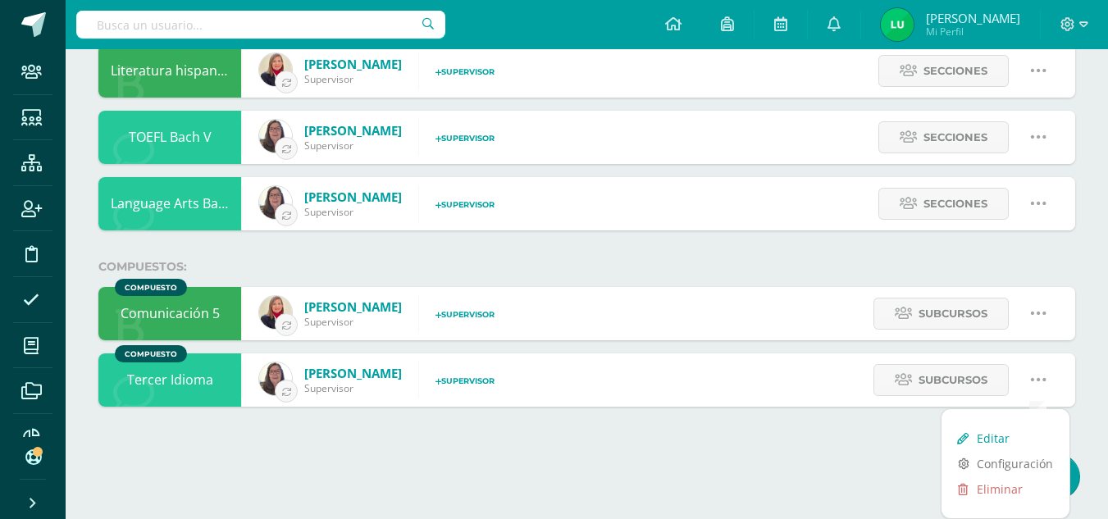
checkbox input "false"
select select "13"
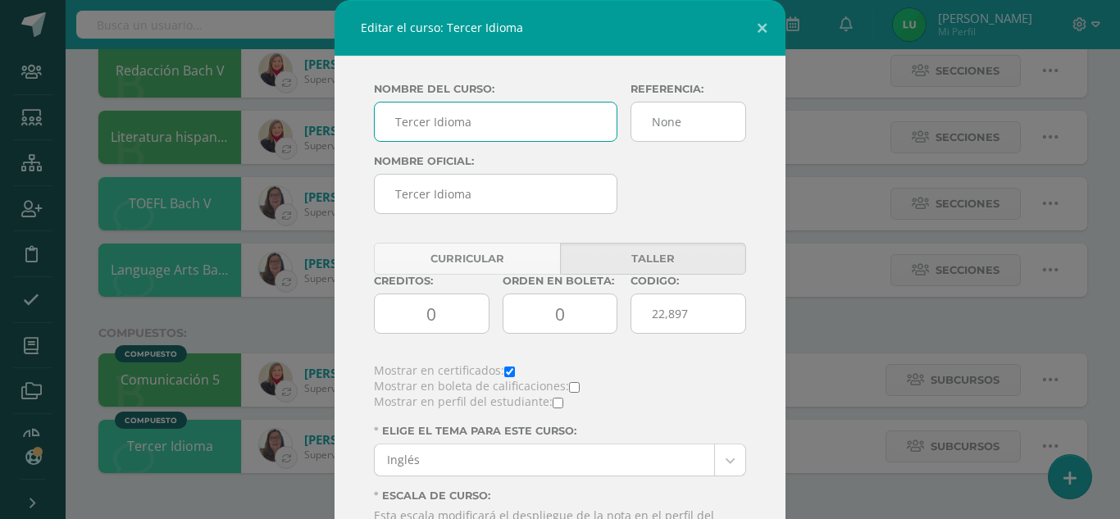
scroll to position [800, 0]
click at [761, 25] on button at bounding box center [762, 28] width 47 height 56
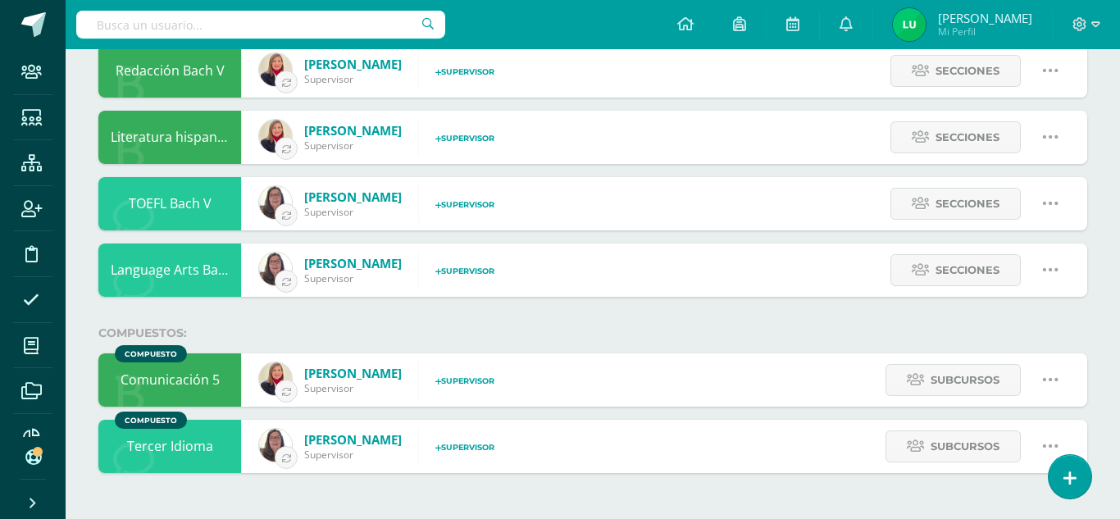
select select "13"
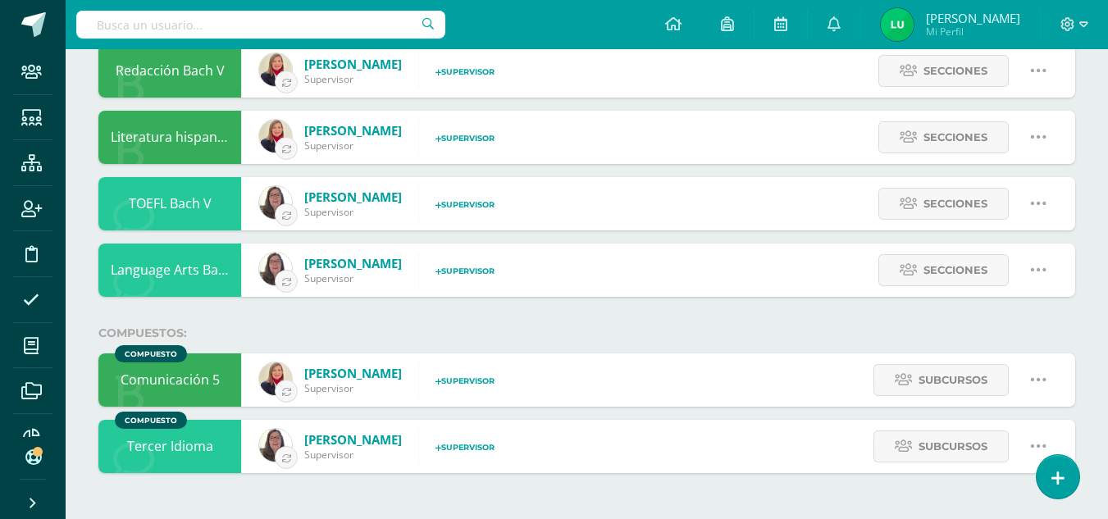
click at [1037, 383] on icon at bounding box center [1038, 380] width 18 height 18
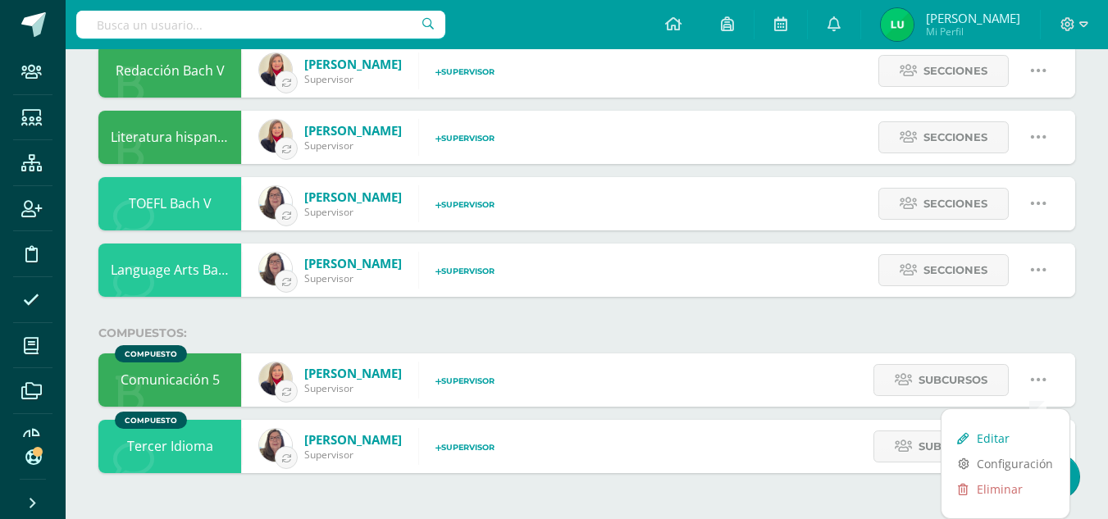
click at [976, 436] on link "Editar" at bounding box center [1006, 438] width 128 height 25
type input "Comunicación 5"
type input "Comunicación y Lenguaje 5"
type input "10,190"
checkbox input "false"
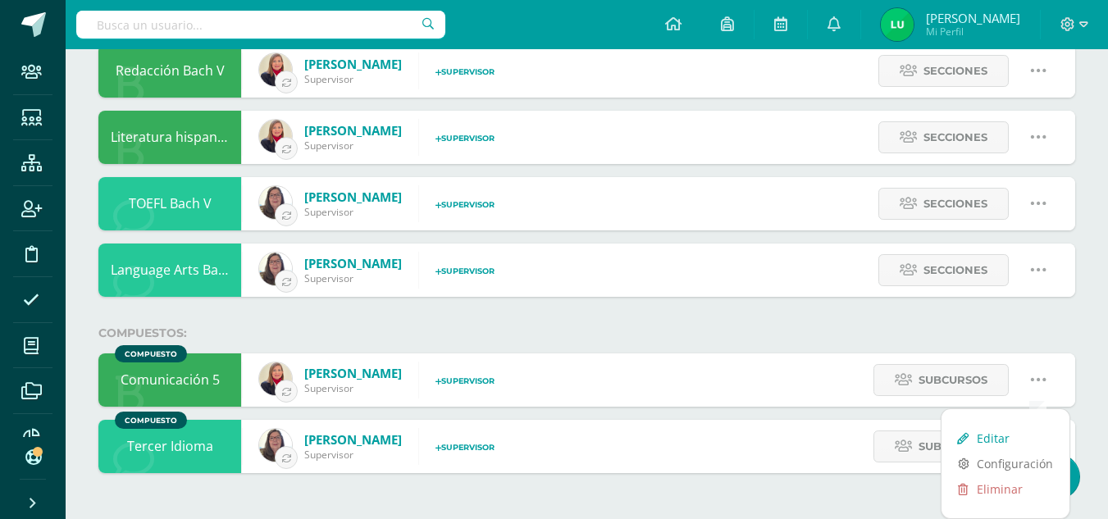
checkbox input "false"
select select "2"
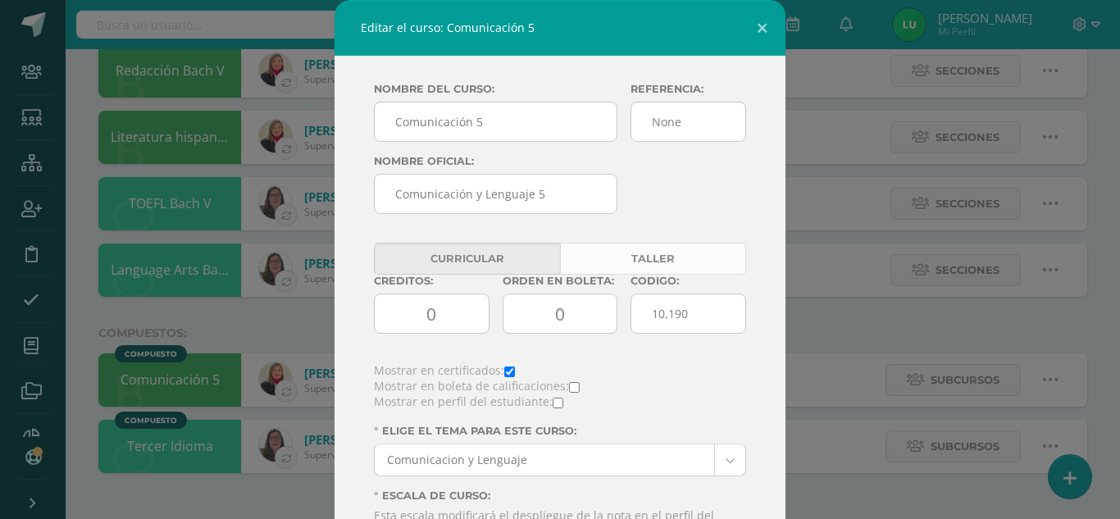
click at [659, 268] on link "Taller" at bounding box center [653, 259] width 186 height 32
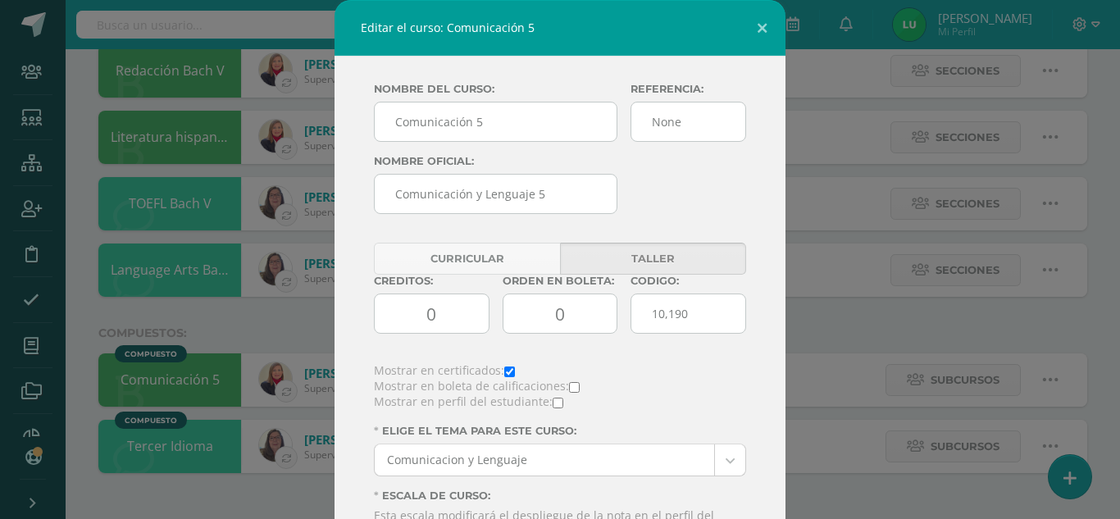
scroll to position [221, 0]
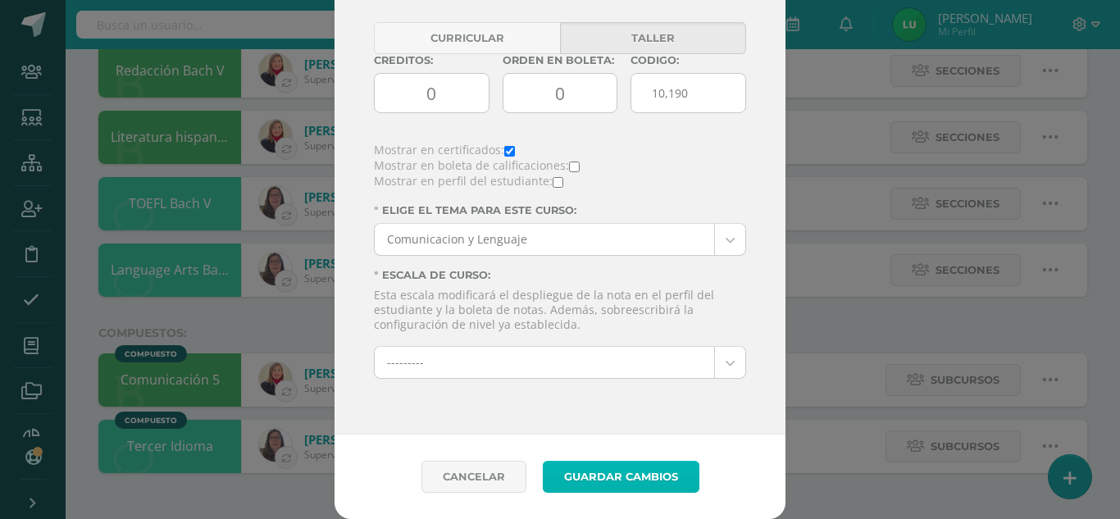
click at [617, 472] on button "Guardar Cambios" at bounding box center [621, 477] width 157 height 32
